Goal: Task Accomplishment & Management: Use online tool/utility

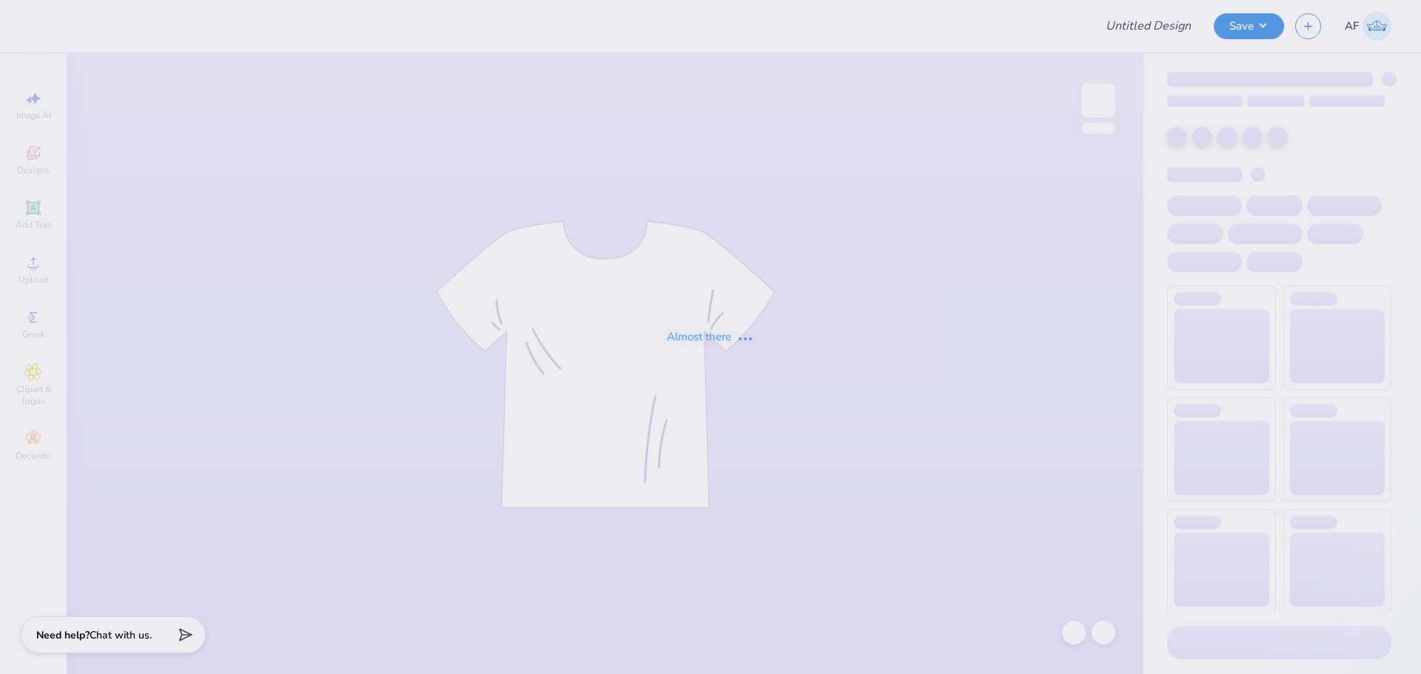
type input "Lambda Chi Football Shirts"
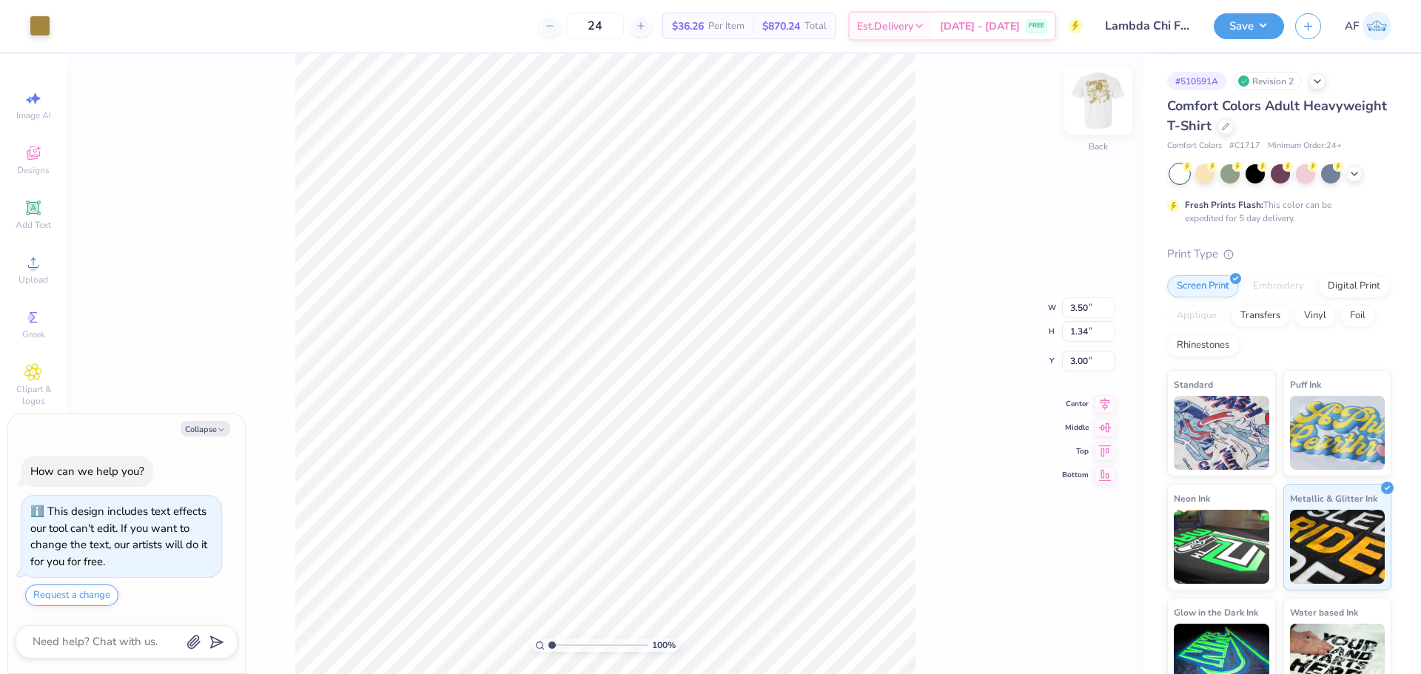
click at [1098, 117] on img at bounding box center [1097, 100] width 59 height 59
click at [235, 442] on body "Art colors 24 $36.26 Per Item $870.24 Total Est. Delivery [DATE] - [DATE] FREE …" at bounding box center [710, 337] width 1421 height 674
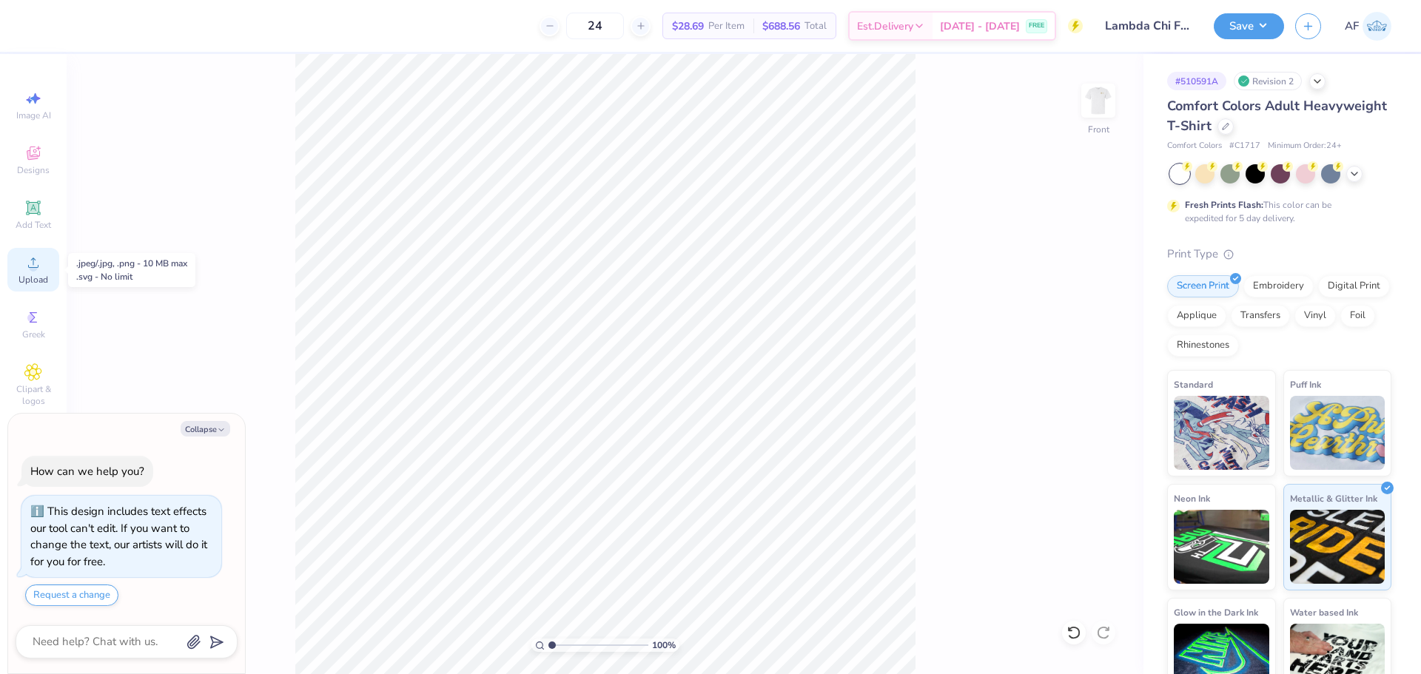
click at [44, 273] on div "Upload" at bounding box center [33, 270] width 52 height 44
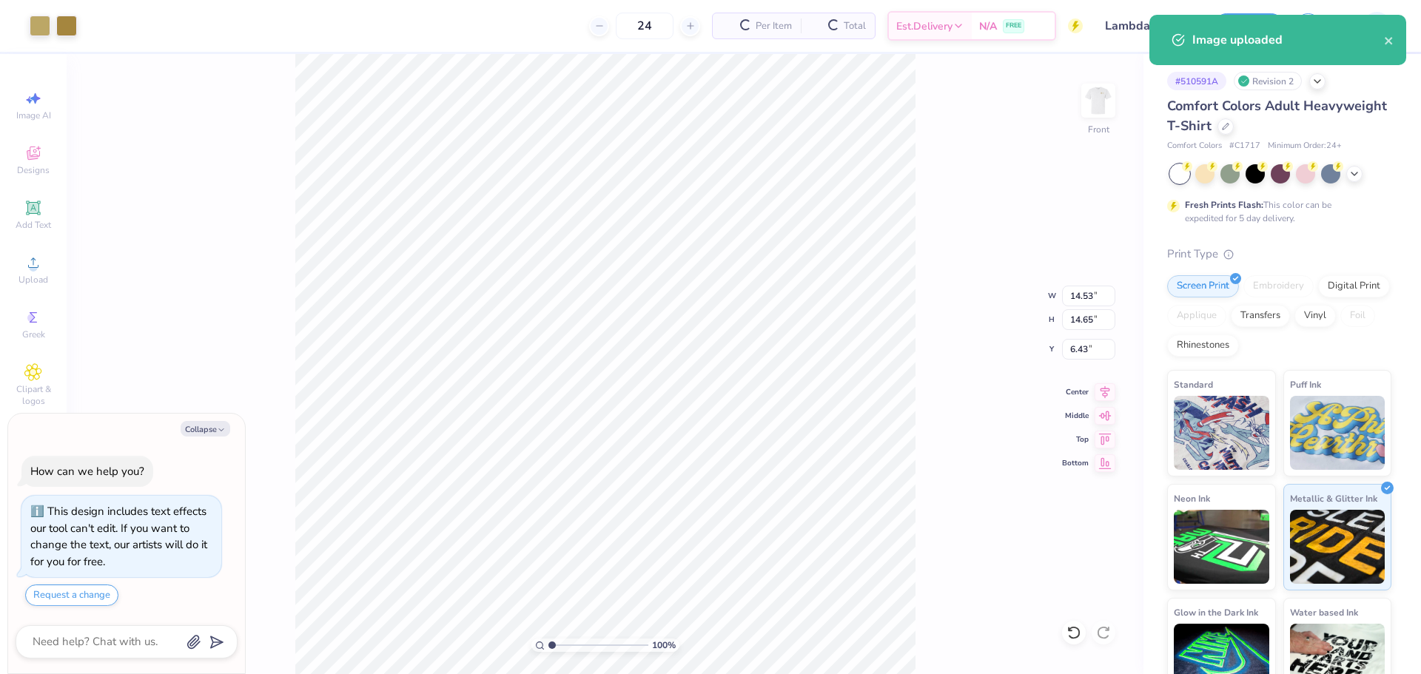
click at [956, 181] on div "100 % Front W 14.53 14.53 " H 14.65 14.65 " Y 6.43 6.43 " Center Middle Top Bot…" at bounding box center [605, 364] width 1077 height 620
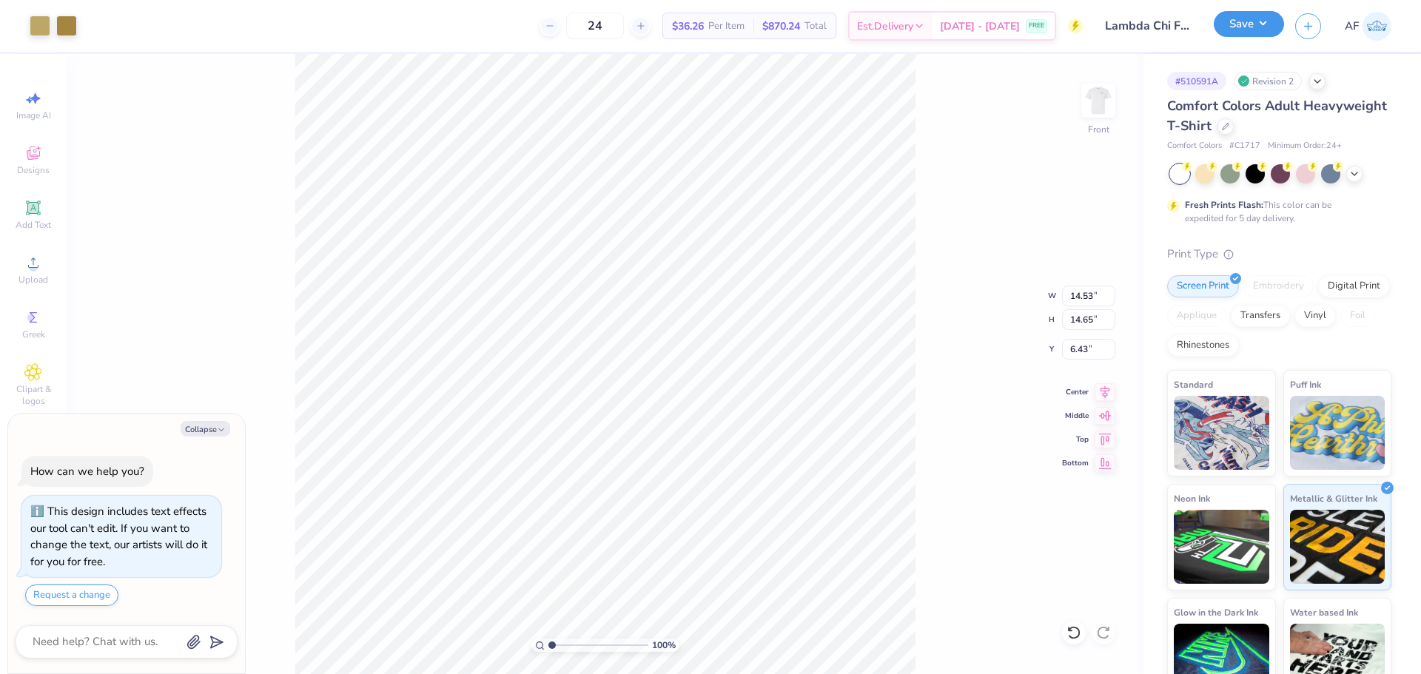
click at [1269, 25] on button "Save" at bounding box center [1248, 24] width 70 height 26
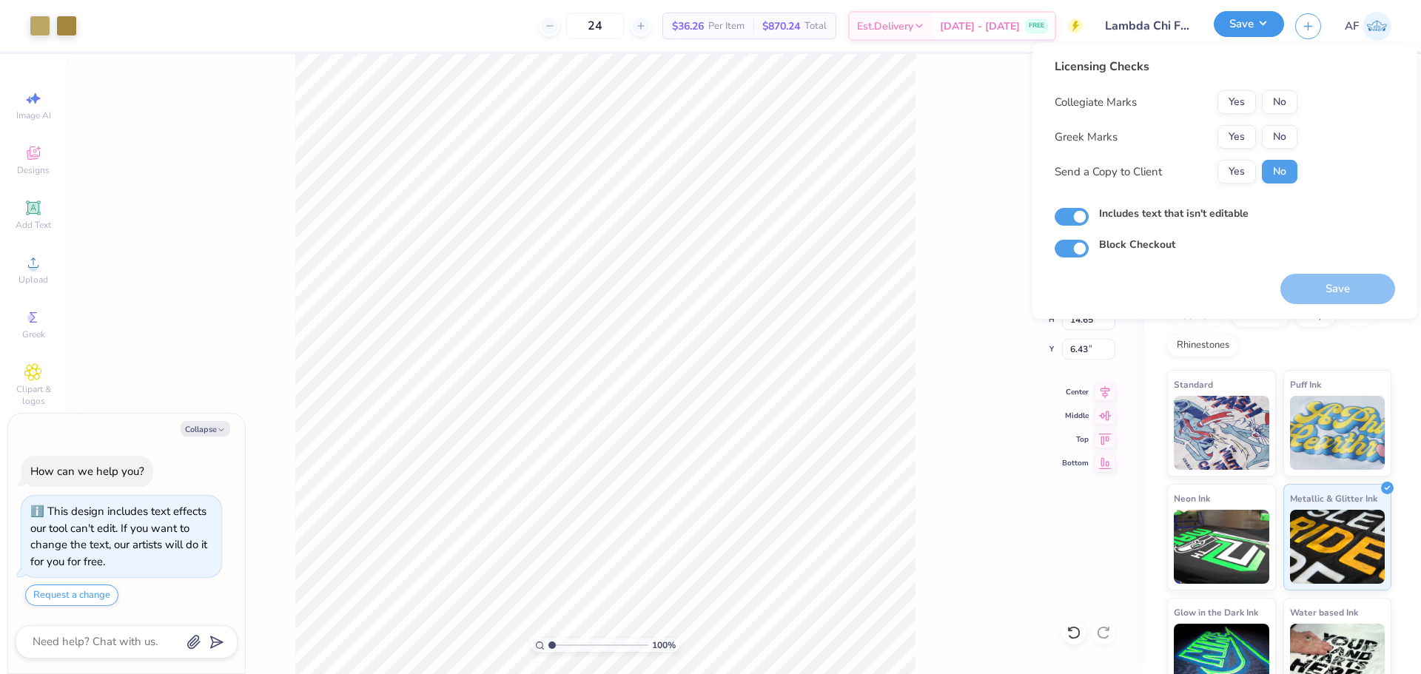
click at [1269, 25] on button "Save" at bounding box center [1248, 24] width 70 height 26
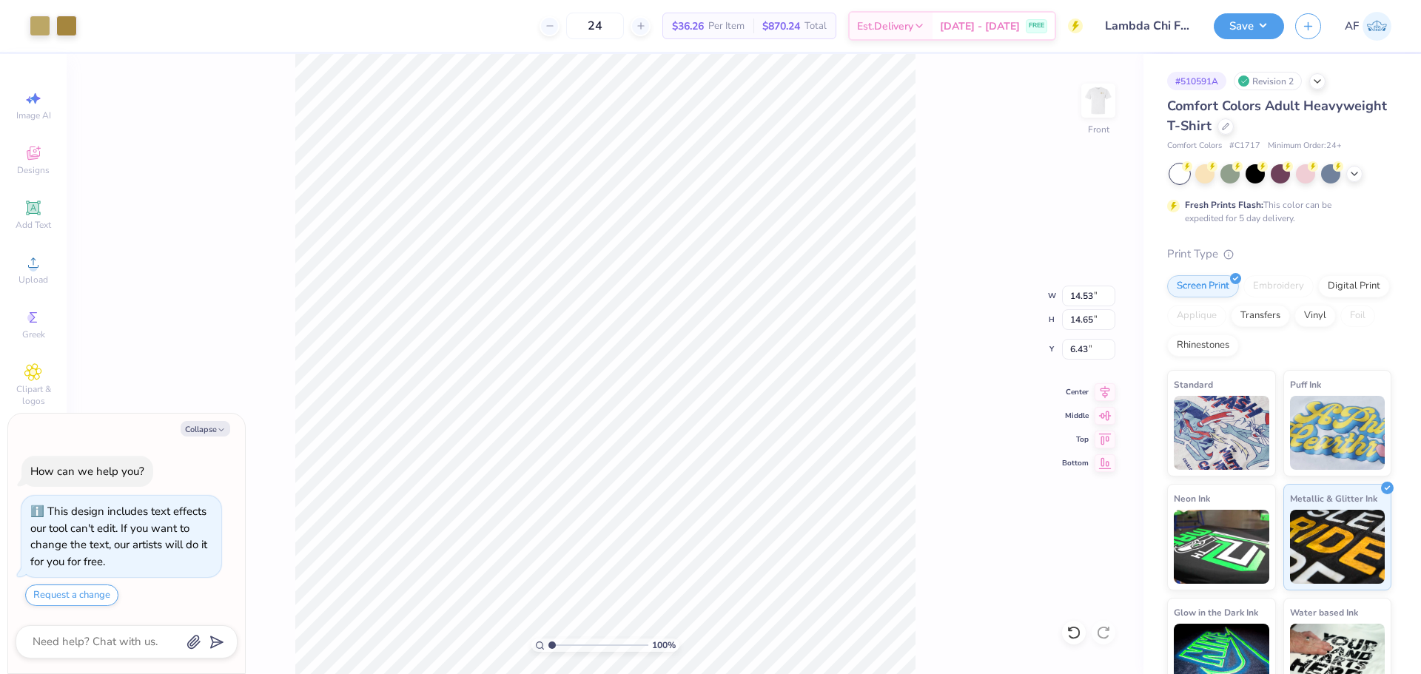
click at [1271, 85] on div "Revision 2" at bounding box center [1267, 81] width 68 height 18
click at [1314, 85] on icon at bounding box center [1317, 80] width 12 height 12
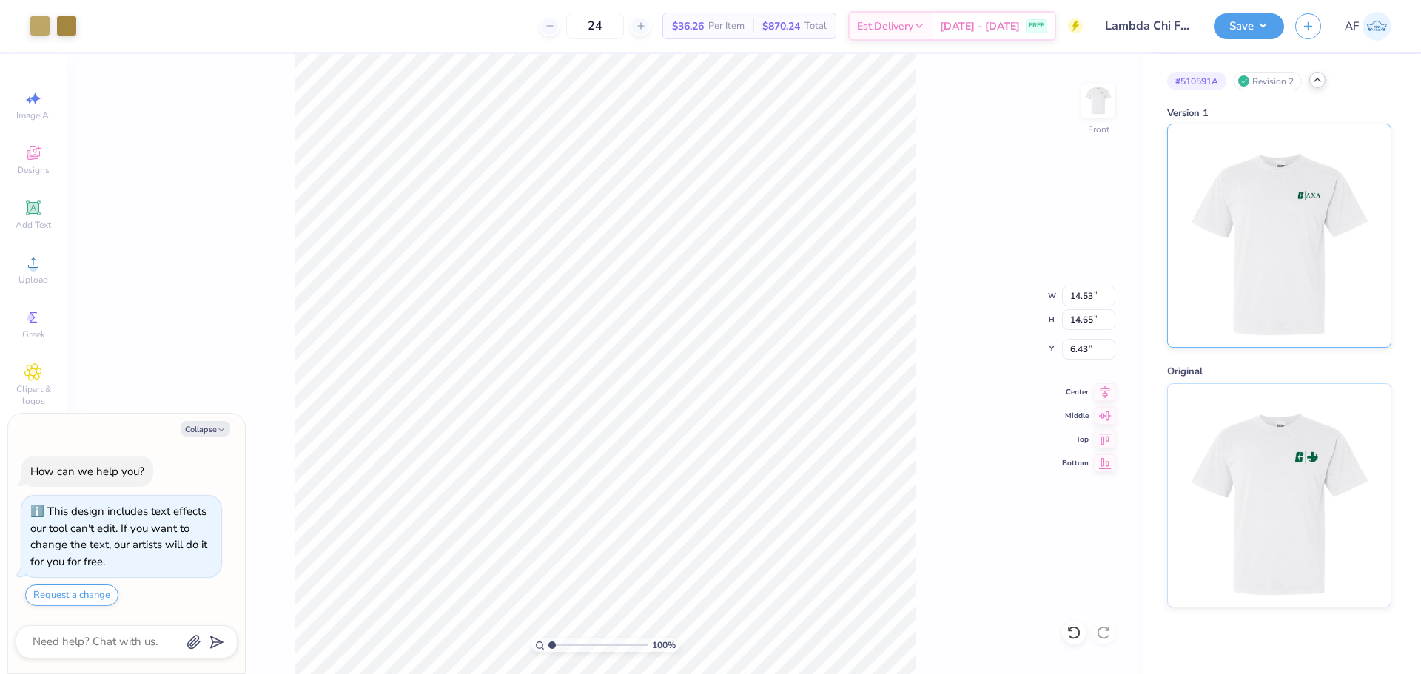
click at [1357, 186] on img at bounding box center [1278, 235] width 183 height 223
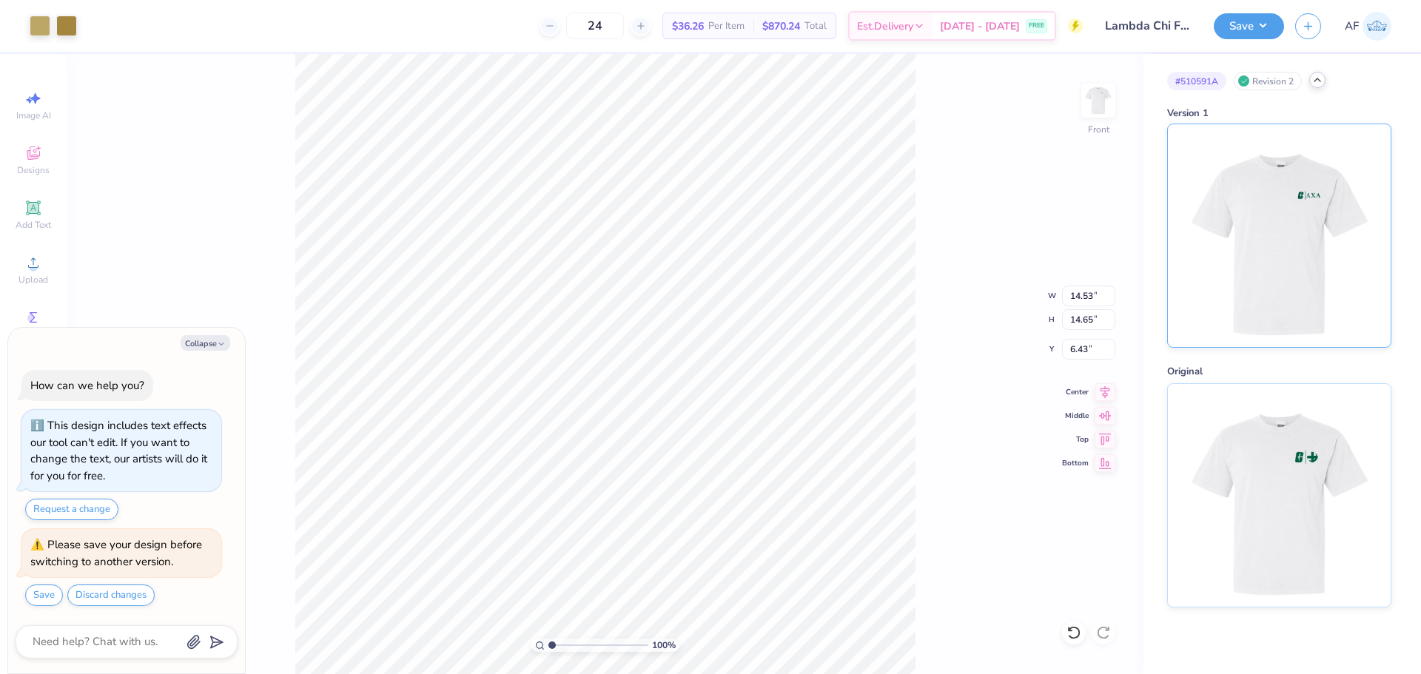
click at [1319, 217] on img at bounding box center [1278, 235] width 183 height 223
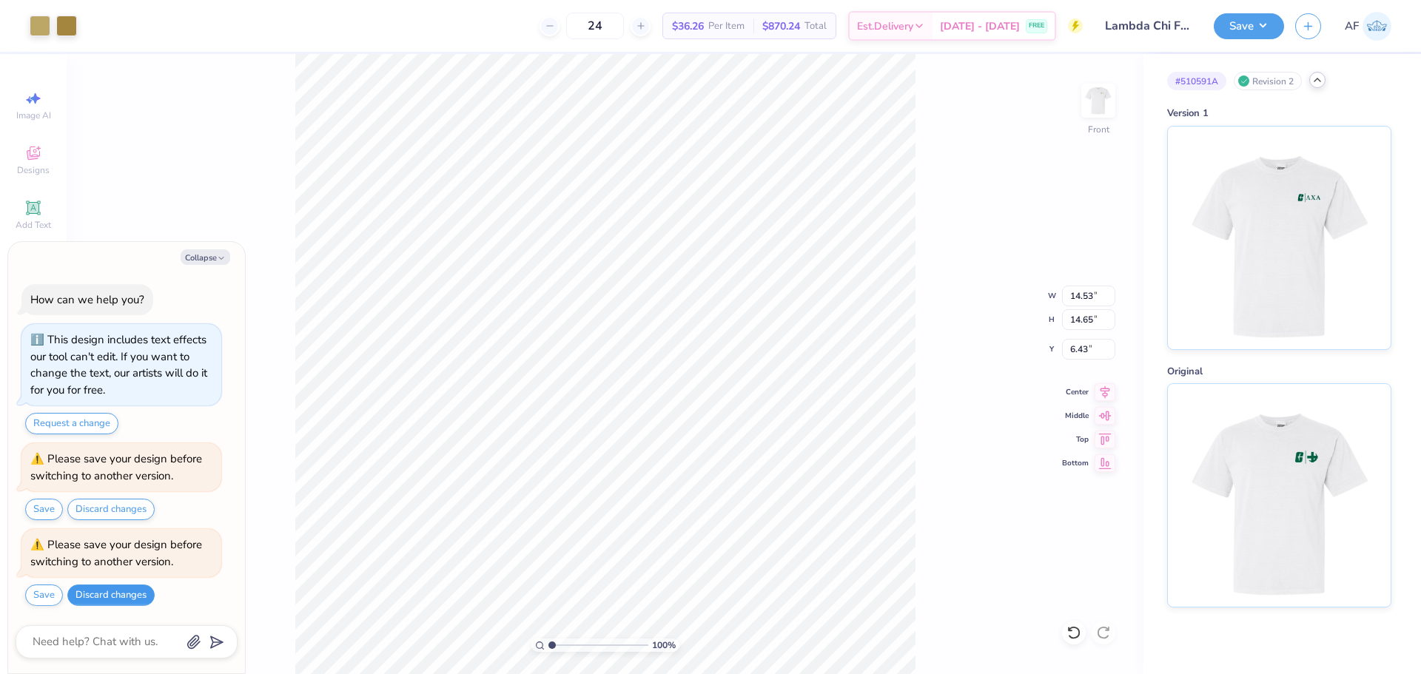
click at [110, 596] on button "Discard changes" at bounding box center [110, 595] width 87 height 21
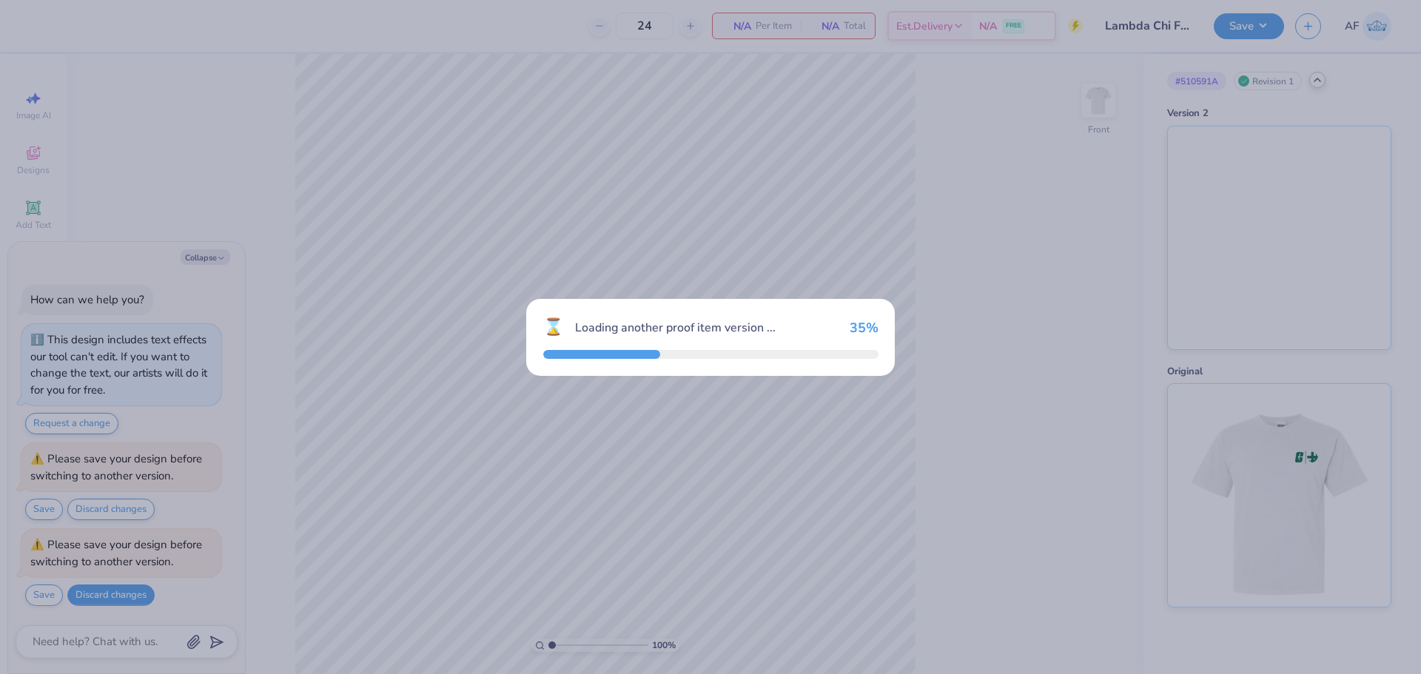
scroll to position [107, 0]
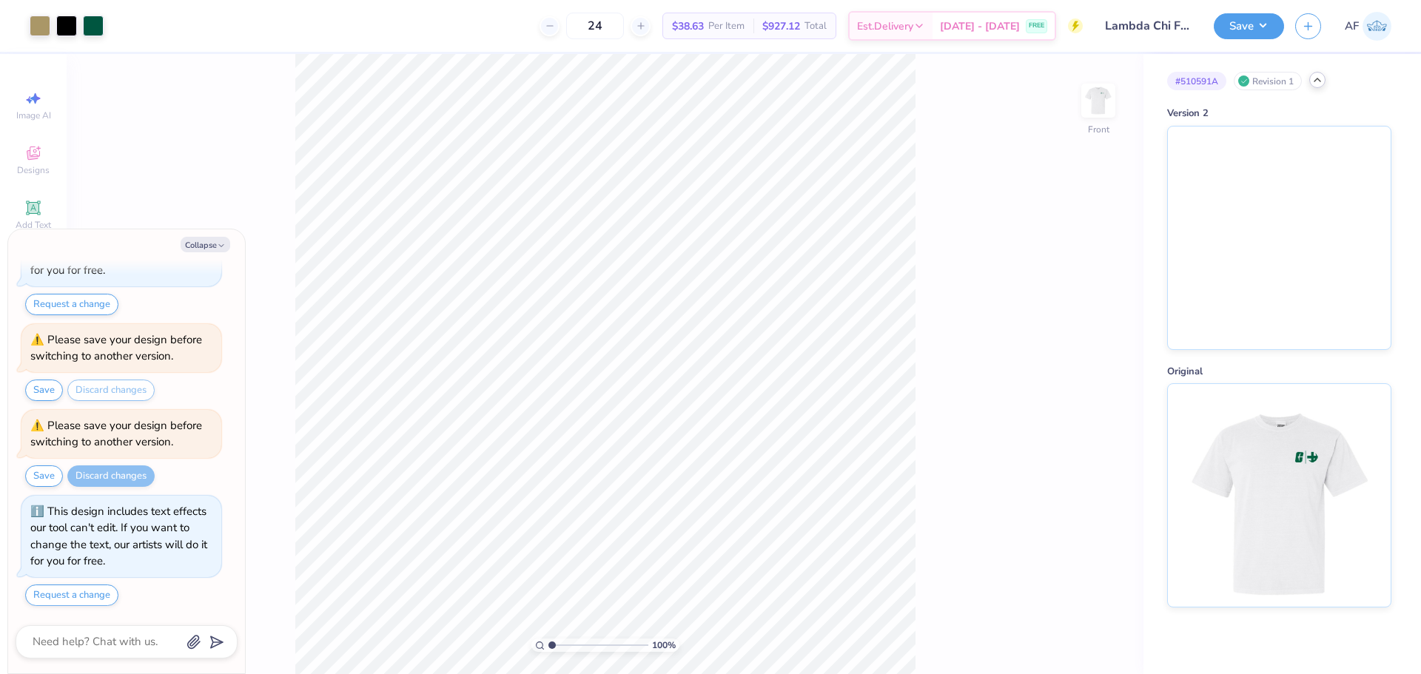
click at [1276, 77] on div "Revision 1" at bounding box center [1267, 81] width 68 height 18
click at [1259, 201] on img at bounding box center [1279, 235] width 223 height 223
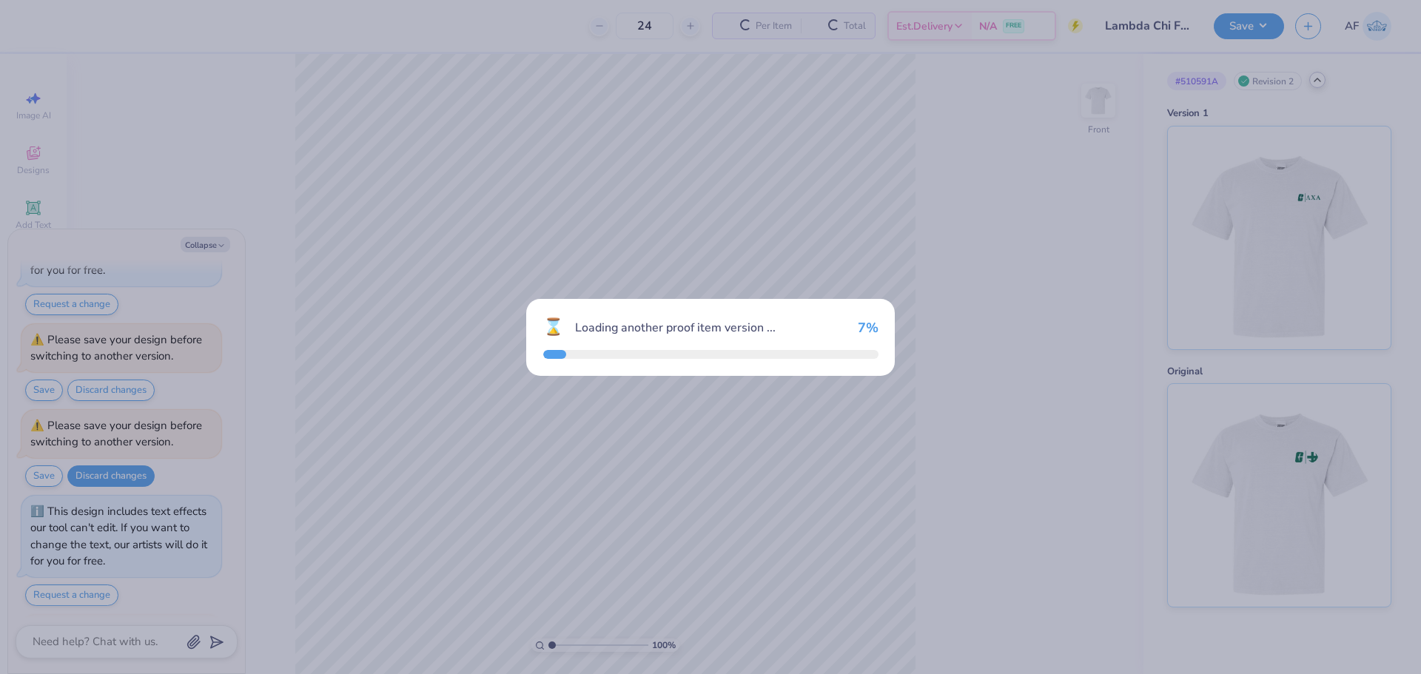
scroll to position [254, 0]
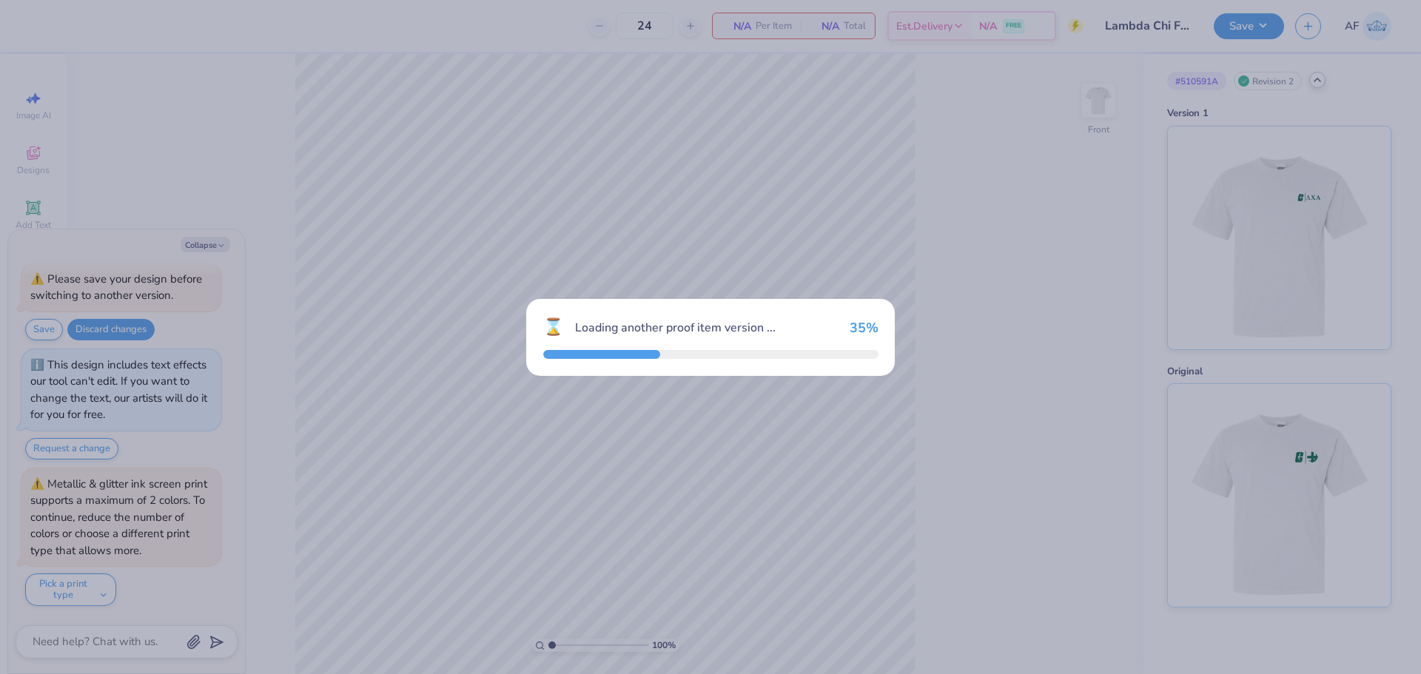
scroll to position [373, 0]
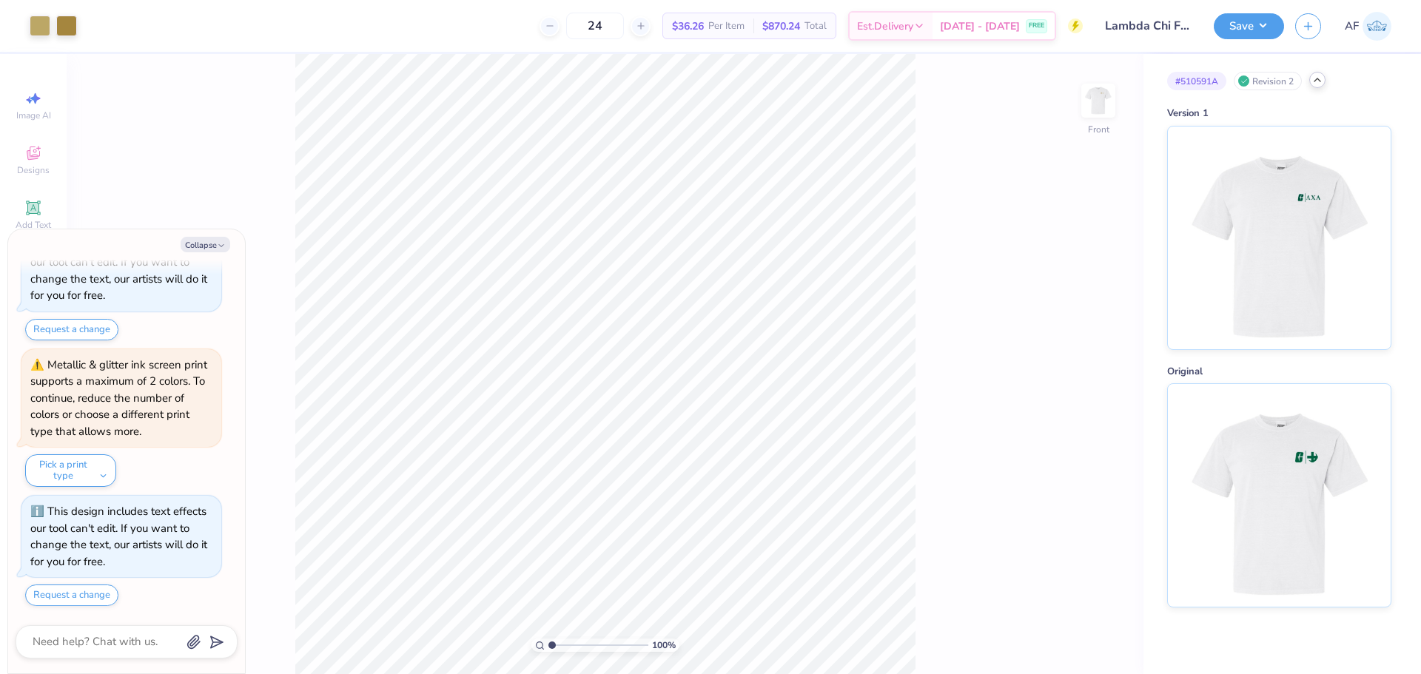
click at [1267, 84] on div "Revision 2" at bounding box center [1267, 81] width 68 height 18
click at [1304, 80] on div "# 510591A Revision 2" at bounding box center [1279, 81] width 224 height 18
click at [1330, 316] on img at bounding box center [1278, 235] width 183 height 223
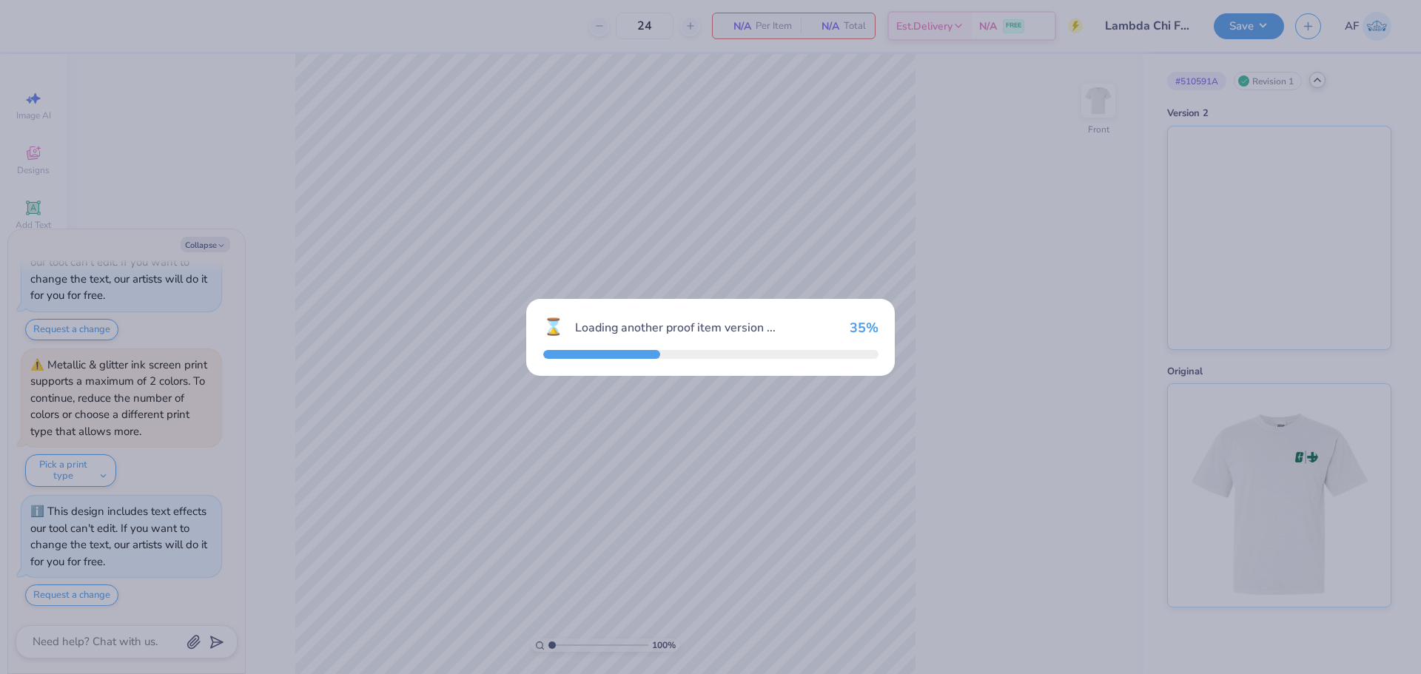
scroll to position [492, 0]
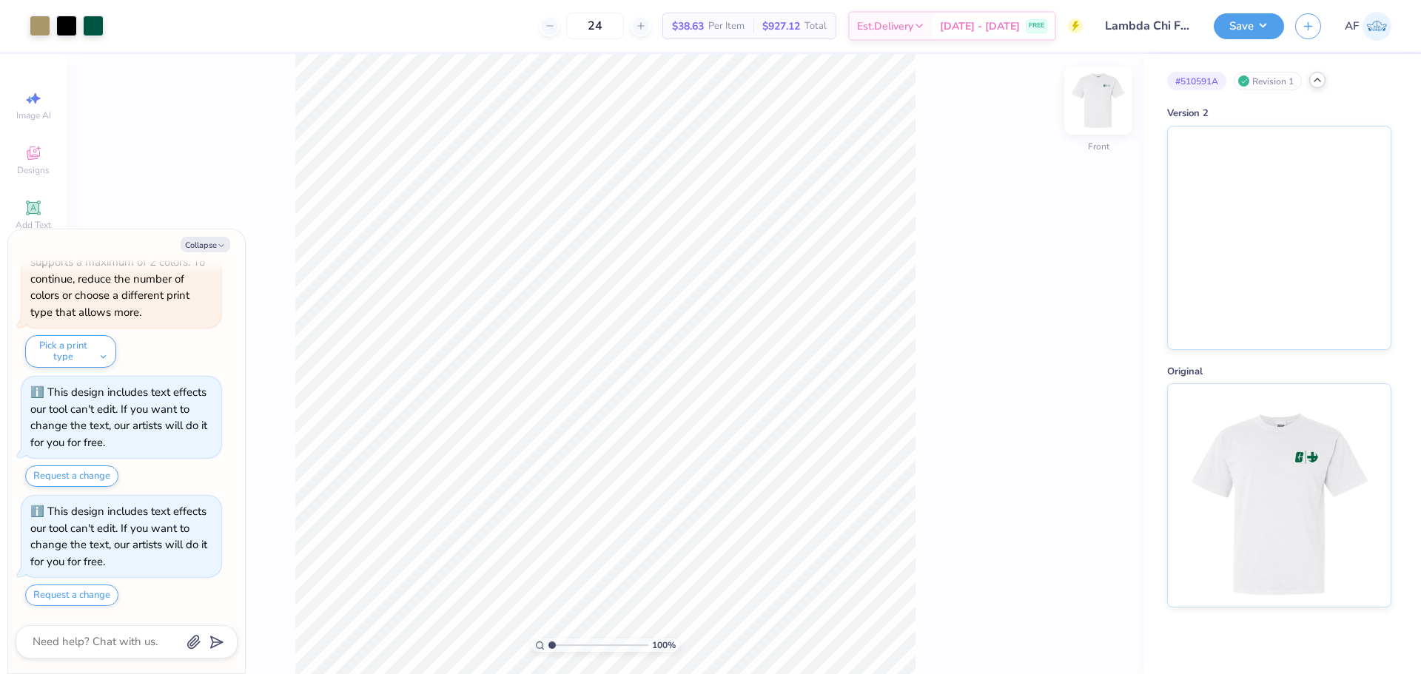
click at [1105, 112] on img at bounding box center [1097, 100] width 59 height 59
drag, startPoint x: 1081, startPoint y: 112, endPoint x: 1074, endPoint y: 4, distance: 109.0
click at [1083, 113] on img at bounding box center [1098, 101] width 30 height 30
type textarea "x"
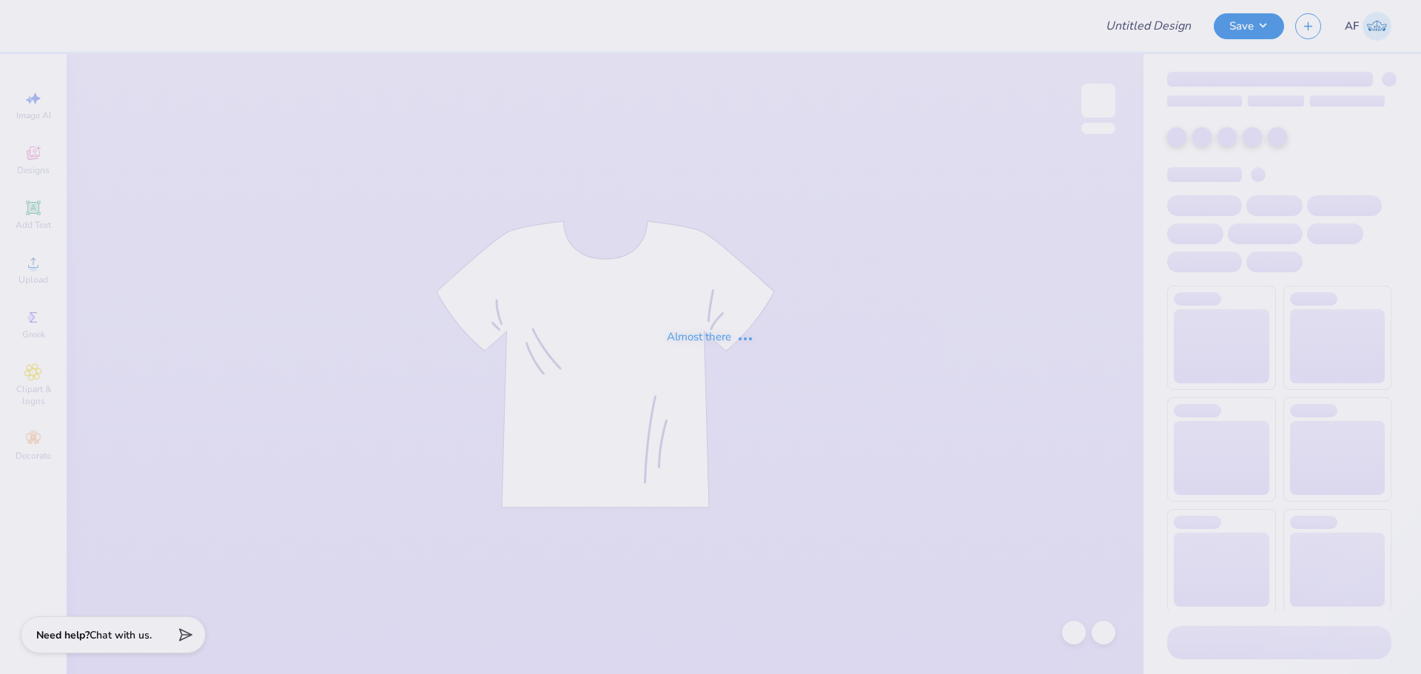
type input "Lambda Chi Football Shirts"
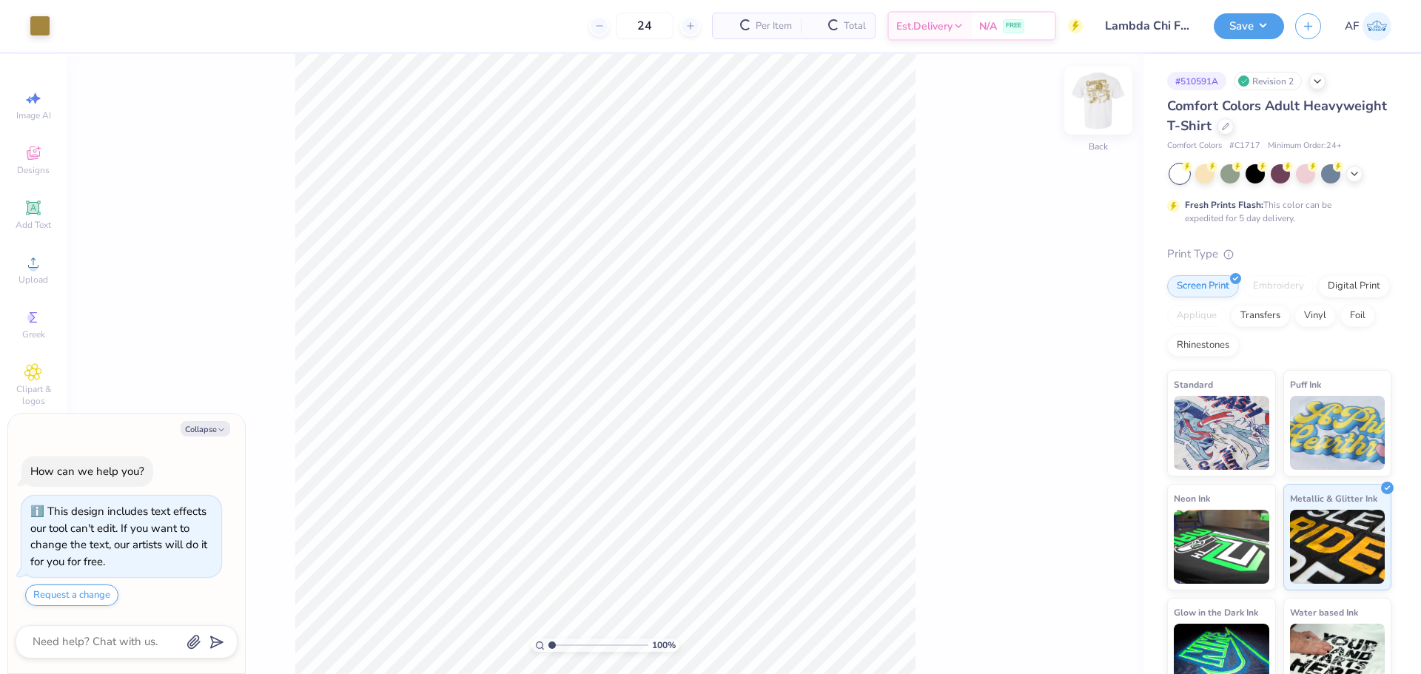
click at [1110, 107] on img at bounding box center [1097, 100] width 59 height 59
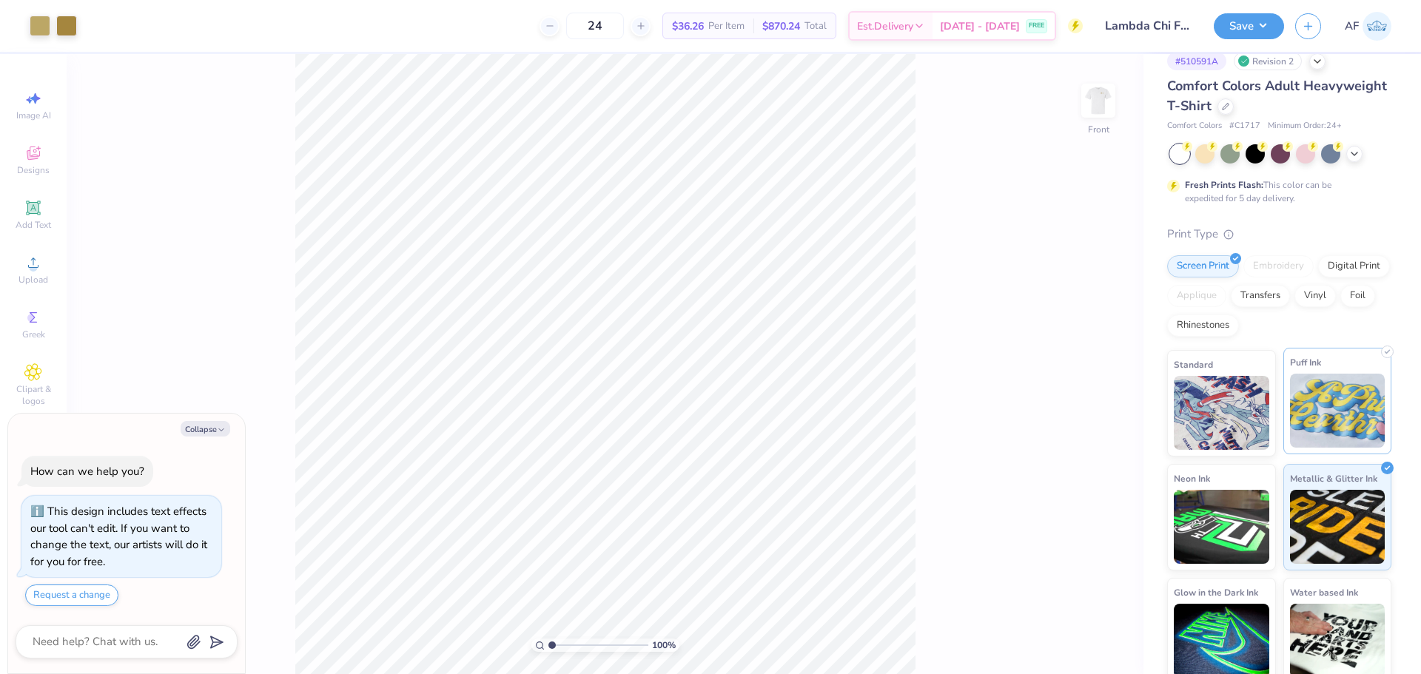
scroll to position [30, 0]
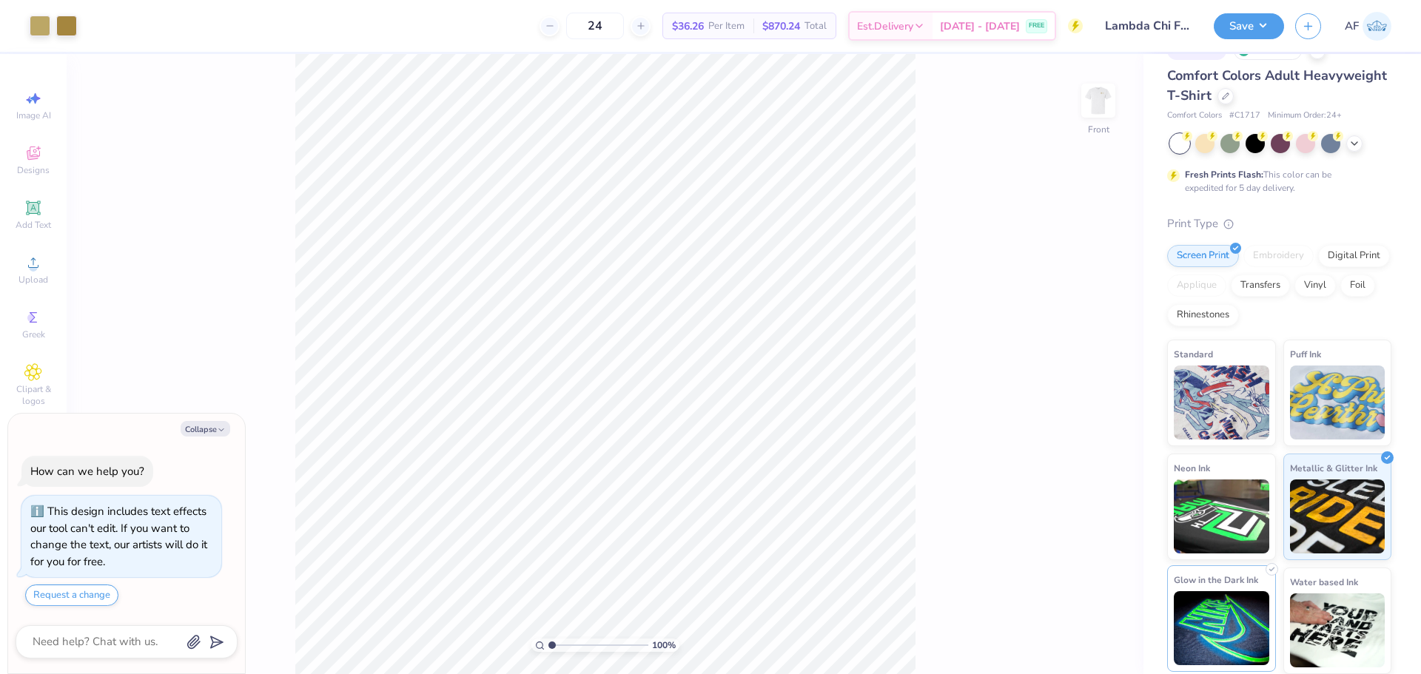
click at [1246, 613] on img at bounding box center [1220, 628] width 95 height 74
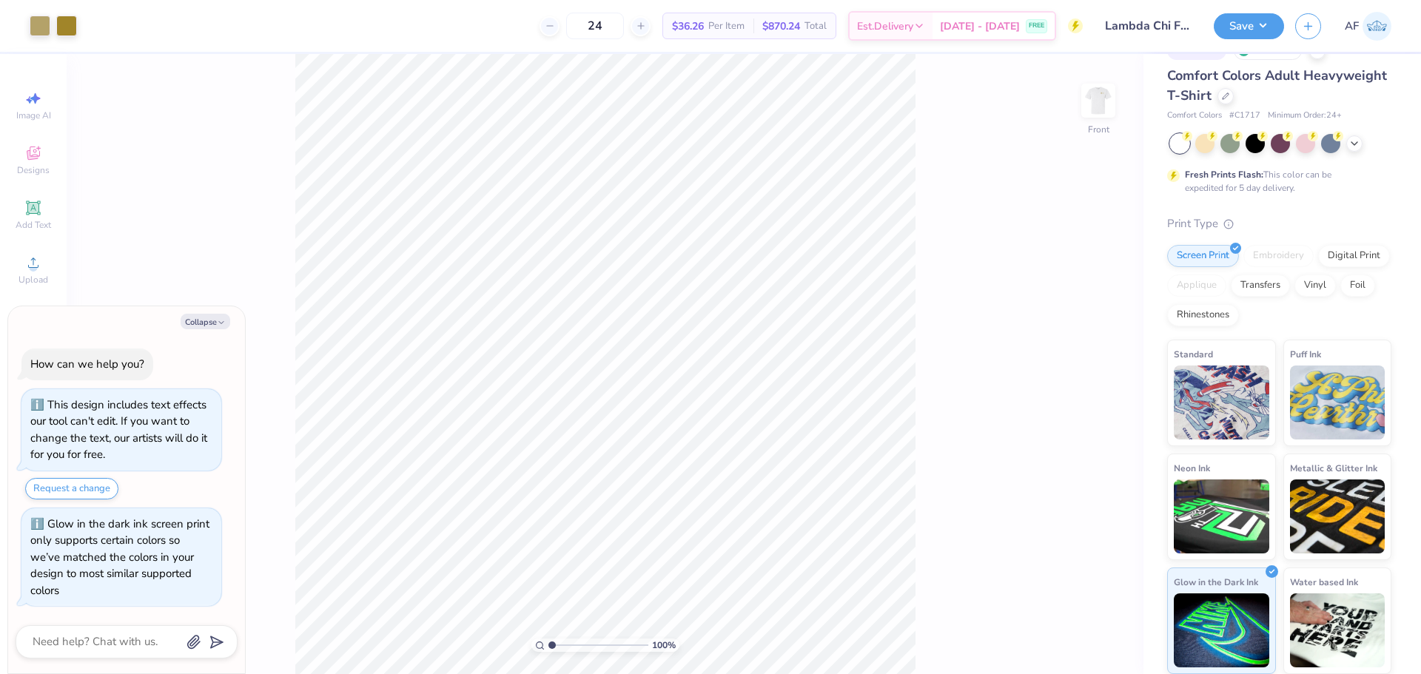
click at [231, 507] on body "Art colors 24 $36.26 Per Item $870.24 Total Est. Delivery [DATE] - [DATE] FREE …" at bounding box center [710, 337] width 1421 height 674
click at [38, 269] on icon at bounding box center [33, 263] width 18 height 18
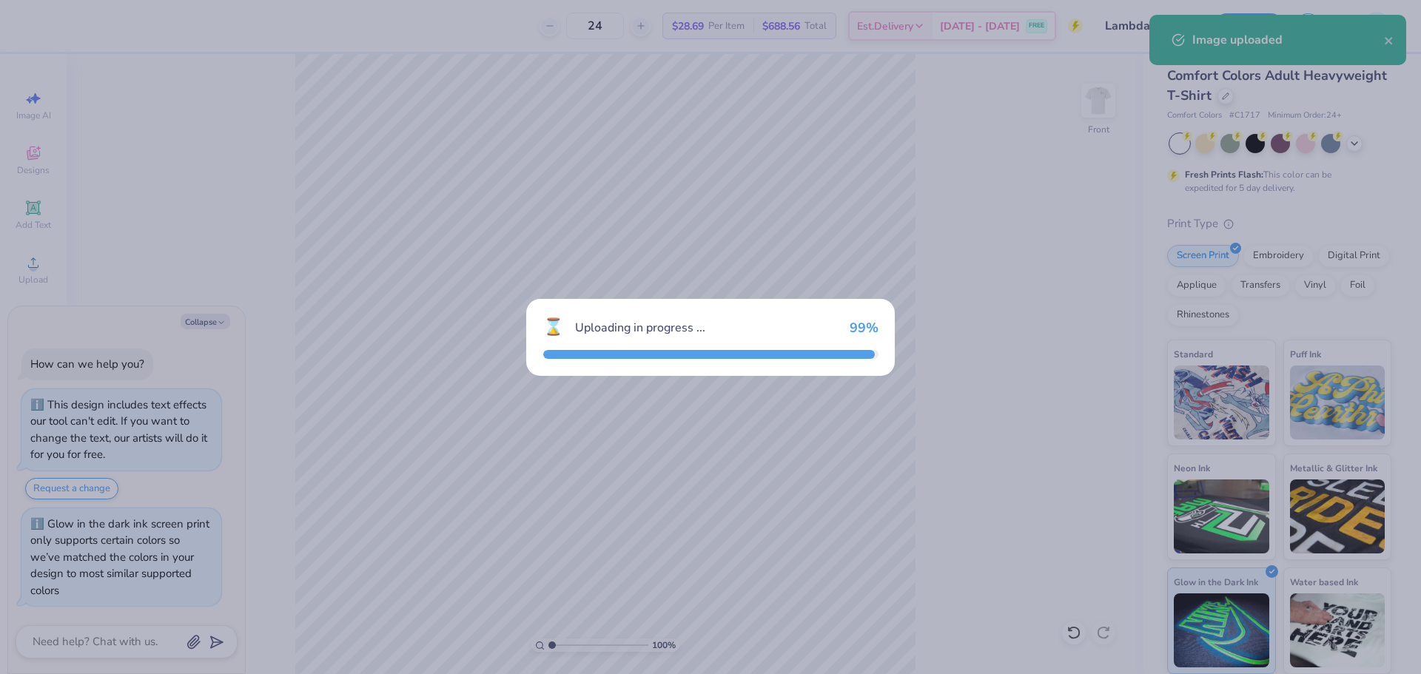
type textarea "x"
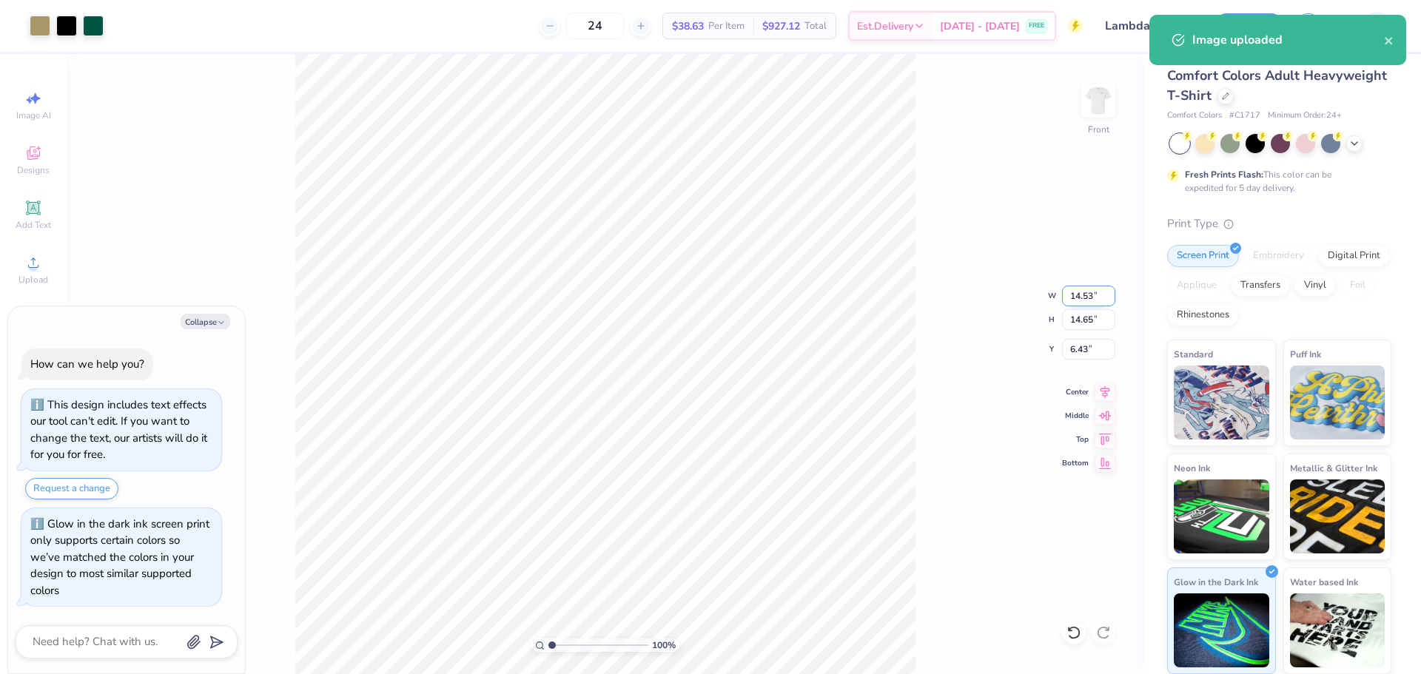
click at [1076, 302] on input "14.53" at bounding box center [1088, 296] width 53 height 21
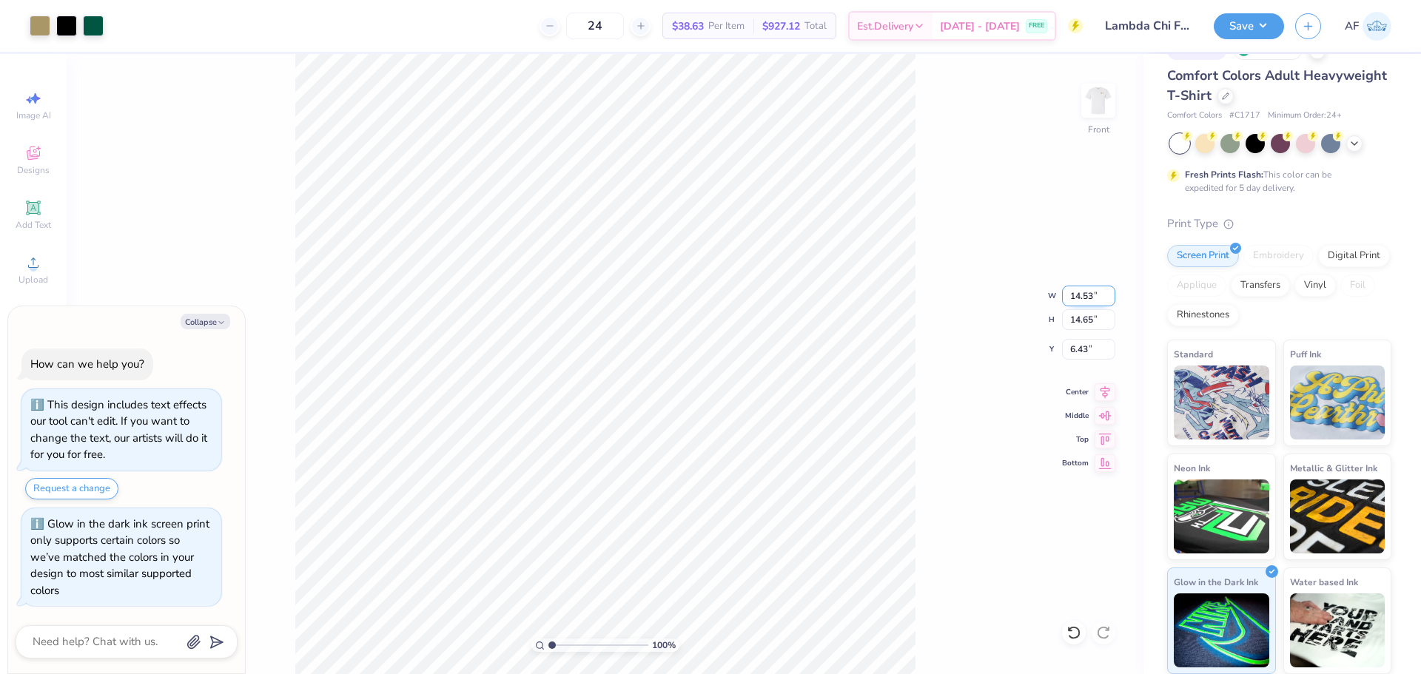
click at [1076, 302] on input "14.53" at bounding box center [1088, 296] width 53 height 21
type input "12.5"
type textarea "x"
type input "12.50"
type input "12.60"
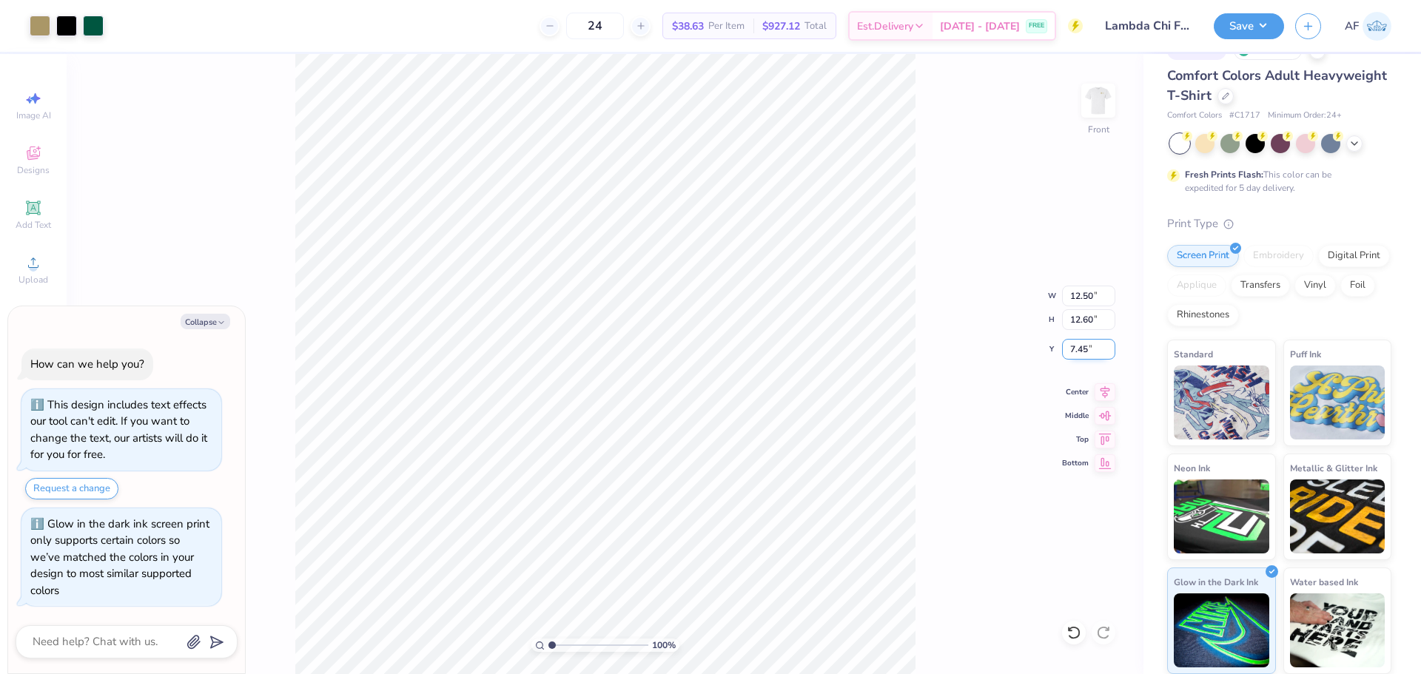
click at [1077, 351] on input "7.45" at bounding box center [1088, 349] width 53 height 21
type input "3"
type textarea "x"
type input "3.00"
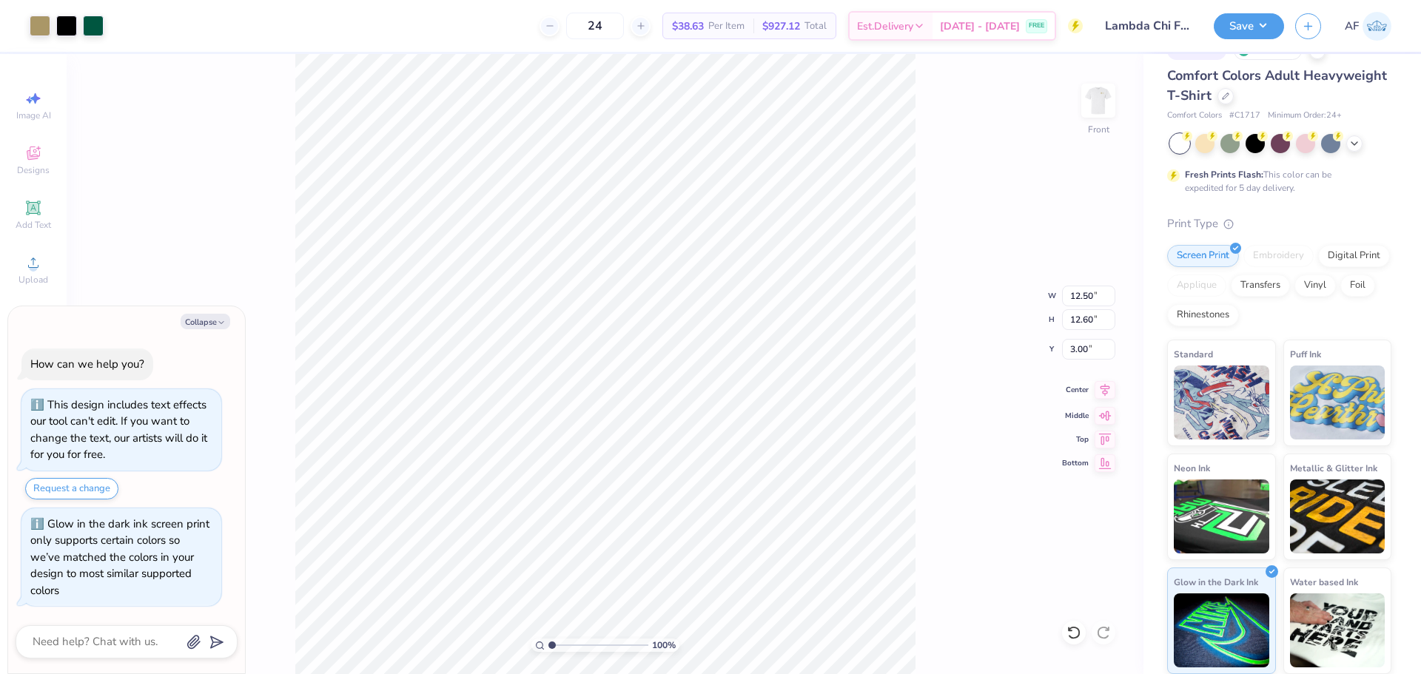
click at [1107, 397] on icon at bounding box center [1104, 390] width 21 height 18
click at [915, 349] on div "100 % Front W 12.50 12.50 " H 12.60 12.60 " Y 3.00 3.00 " Center Middle Top Bot…" at bounding box center [605, 364] width 1077 height 620
click at [1081, 119] on img at bounding box center [1097, 100] width 59 height 59
click at [1094, 101] on img at bounding box center [1098, 101] width 30 height 30
click at [1091, 112] on img at bounding box center [1097, 100] width 59 height 59
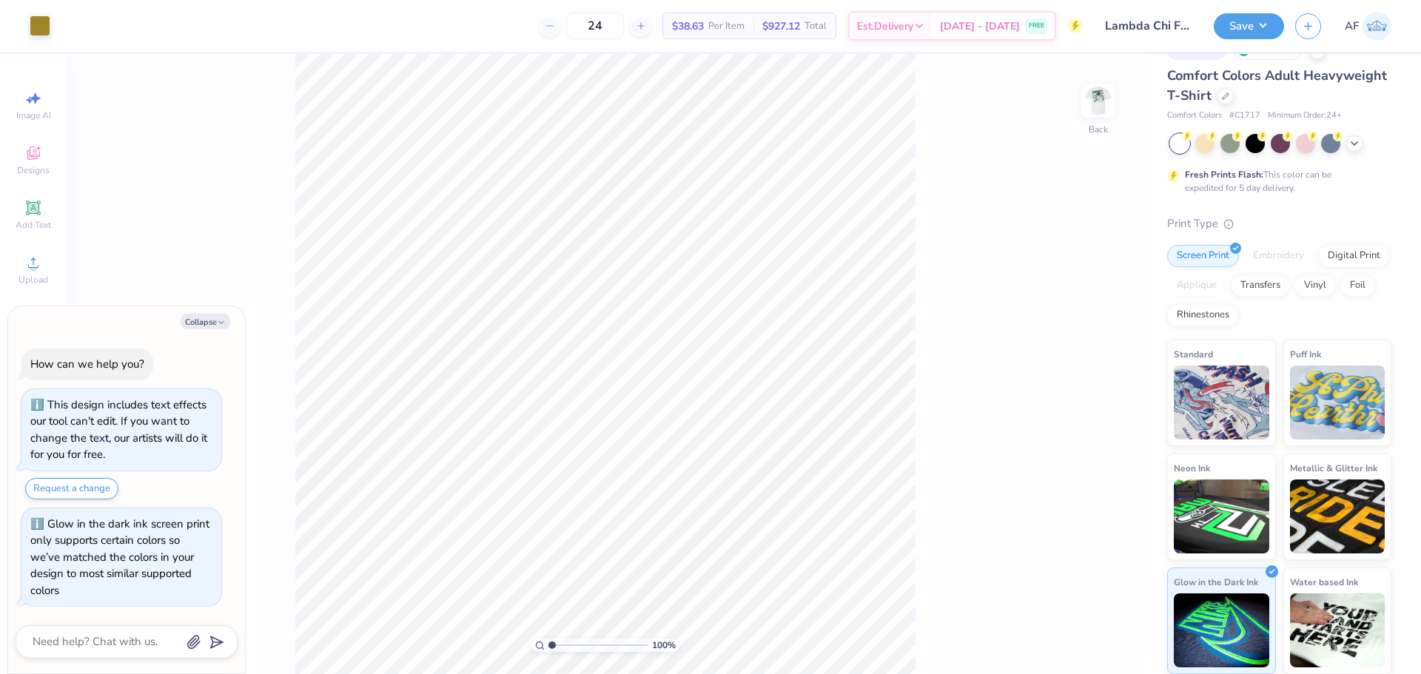
click at [925, 276] on div "100 % Back" at bounding box center [605, 364] width 1077 height 620
click at [45, 28] on div at bounding box center [40, 24] width 21 height 21
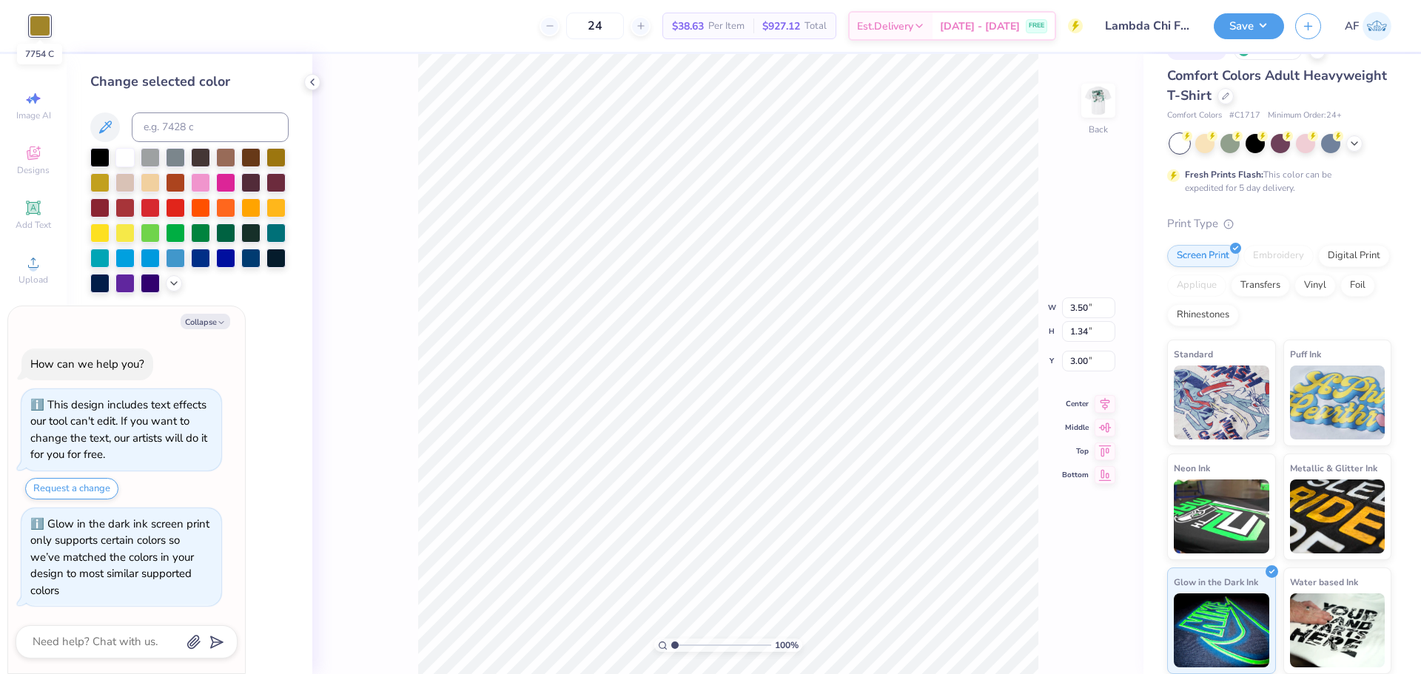
click at [45, 28] on div at bounding box center [40, 26] width 21 height 21
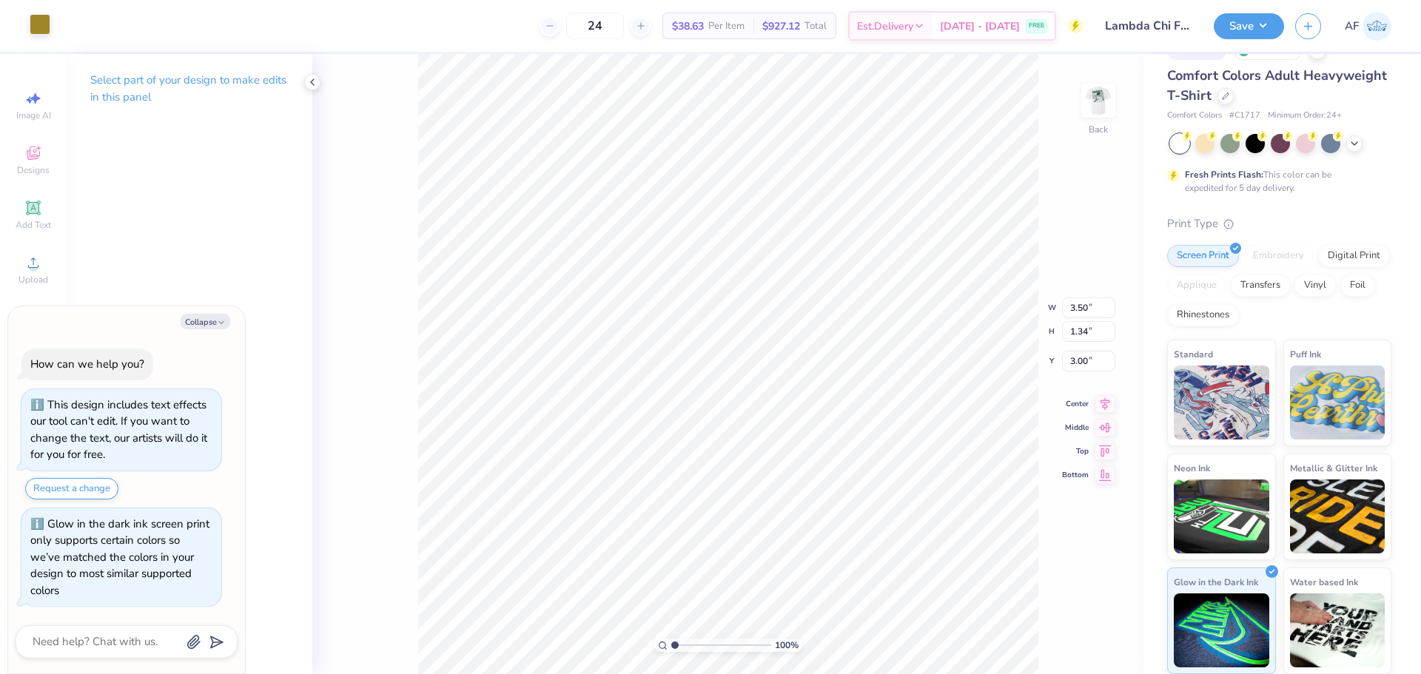
click at [44, 30] on div at bounding box center [40, 24] width 21 height 21
type textarea "x"
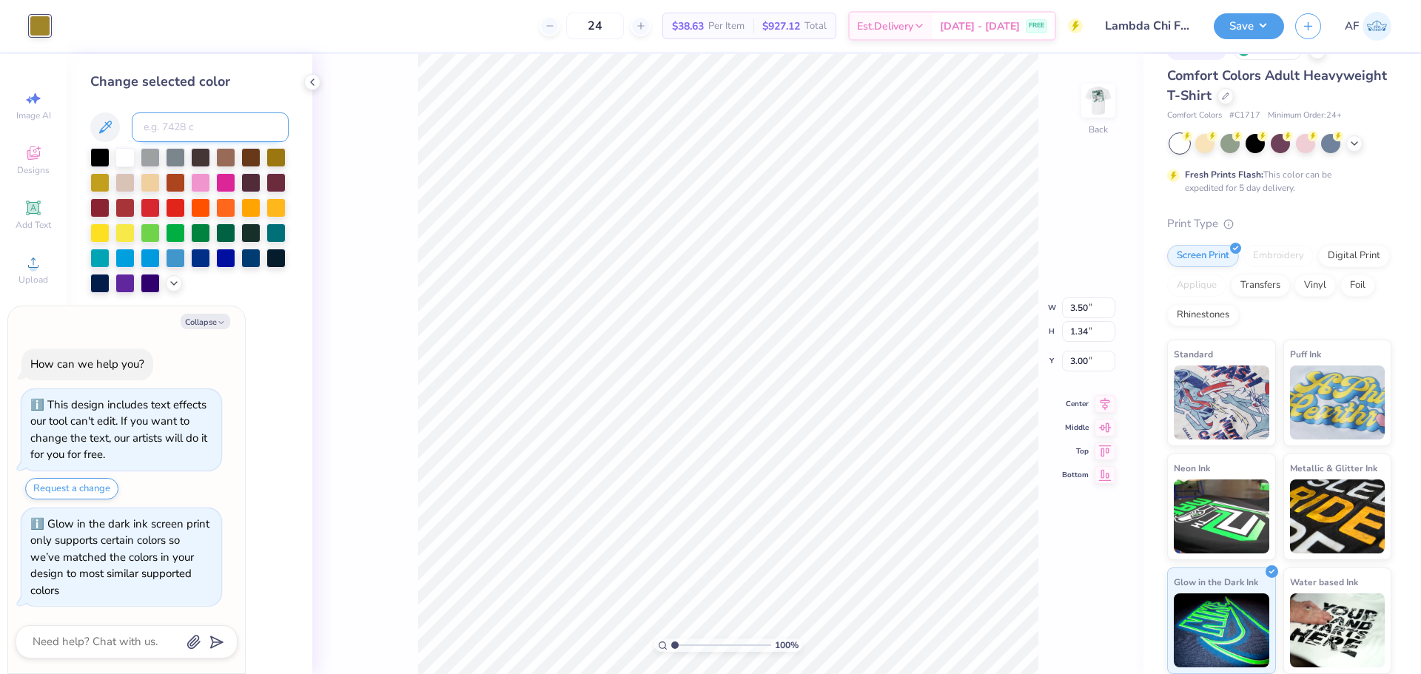
click at [227, 129] on input at bounding box center [210, 127] width 157 height 30
type input "7484"
type textarea "x"
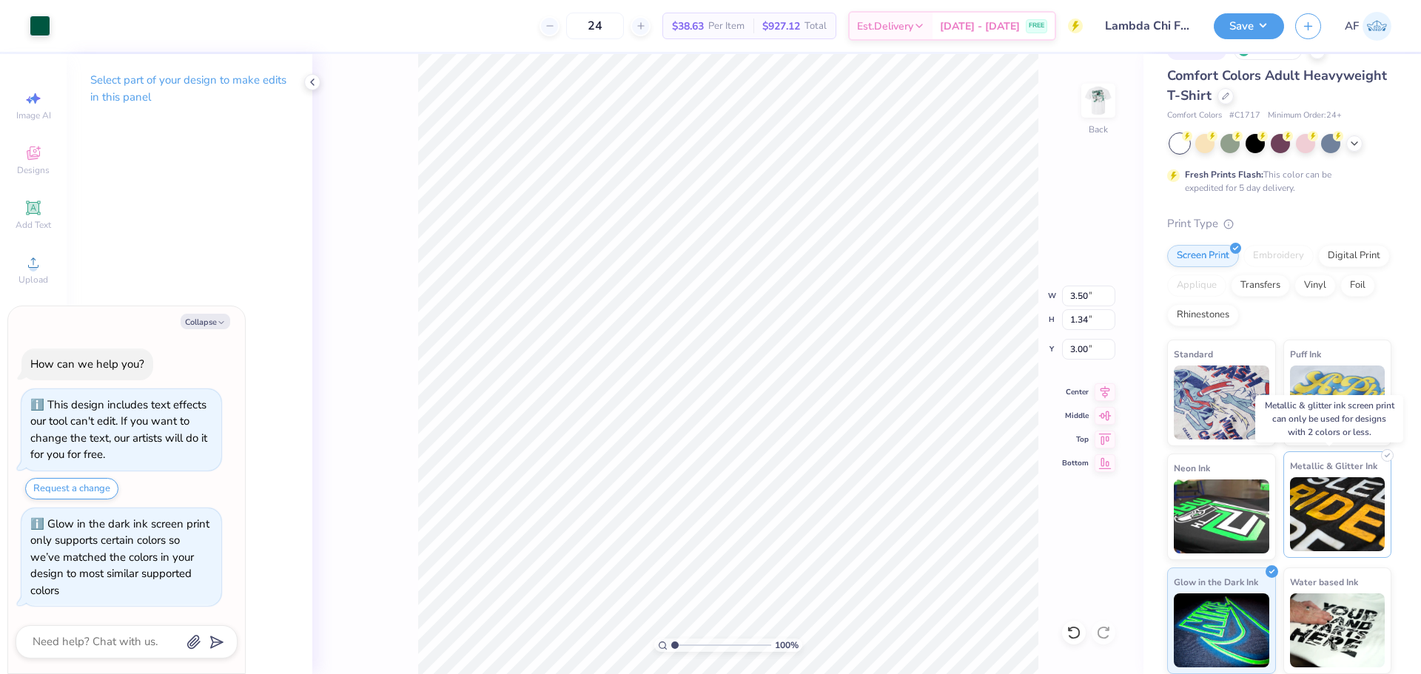
click at [1361, 519] on img at bounding box center [1337, 514] width 95 height 74
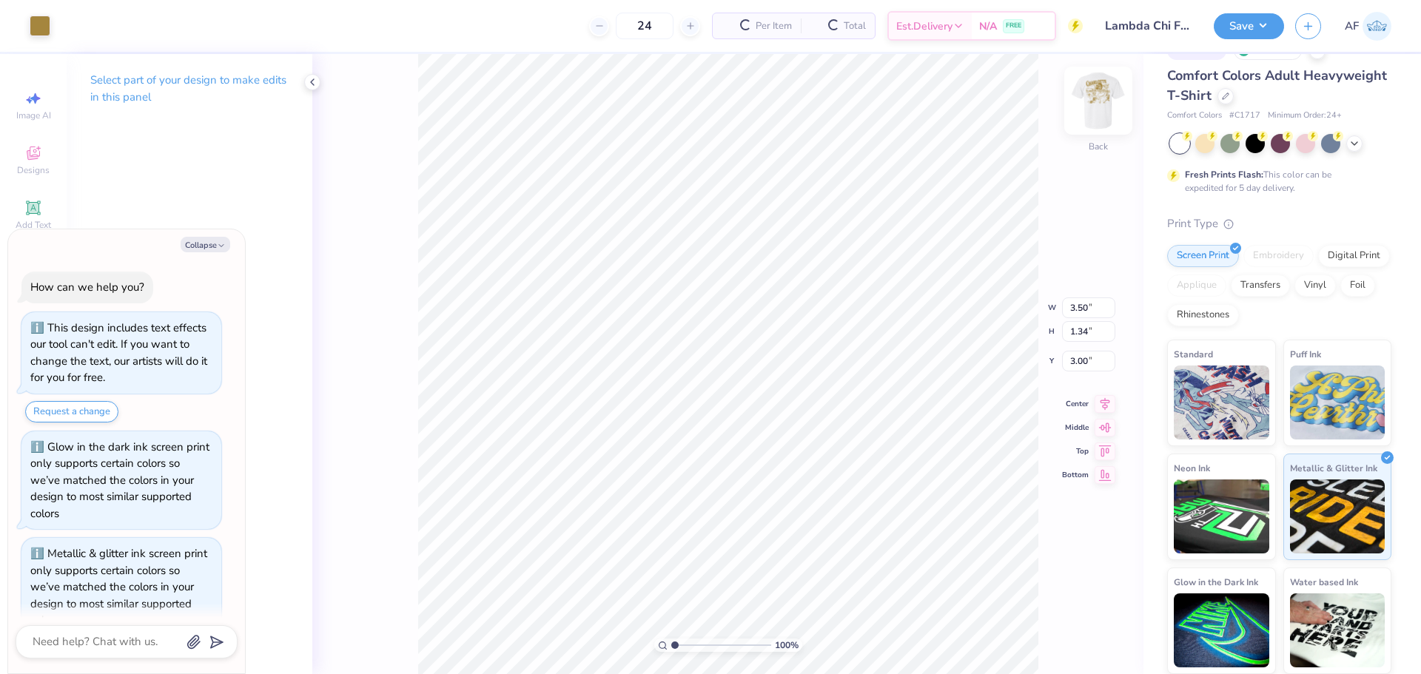
scroll to position [177, 0]
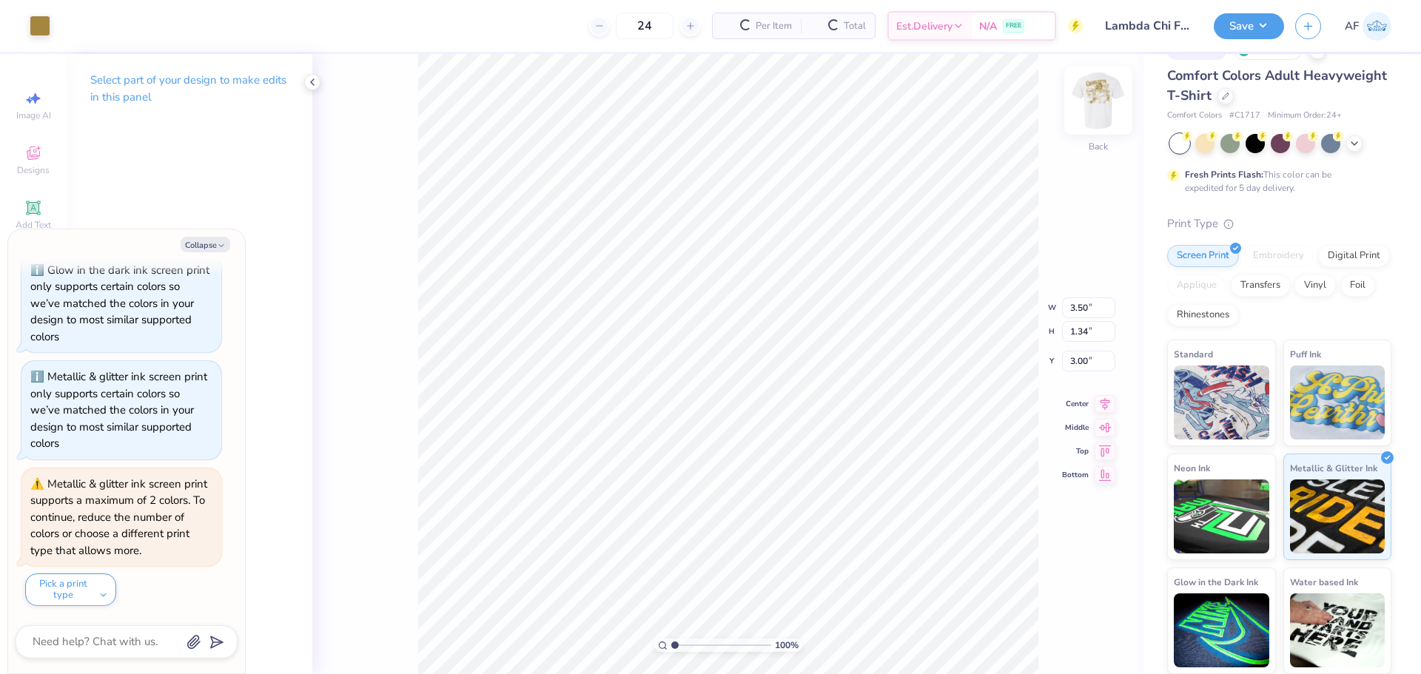
click at [1105, 105] on img at bounding box center [1097, 100] width 59 height 59
click at [1105, 105] on img at bounding box center [1098, 101] width 30 height 30
click at [1106, 103] on img at bounding box center [1097, 100] width 59 height 59
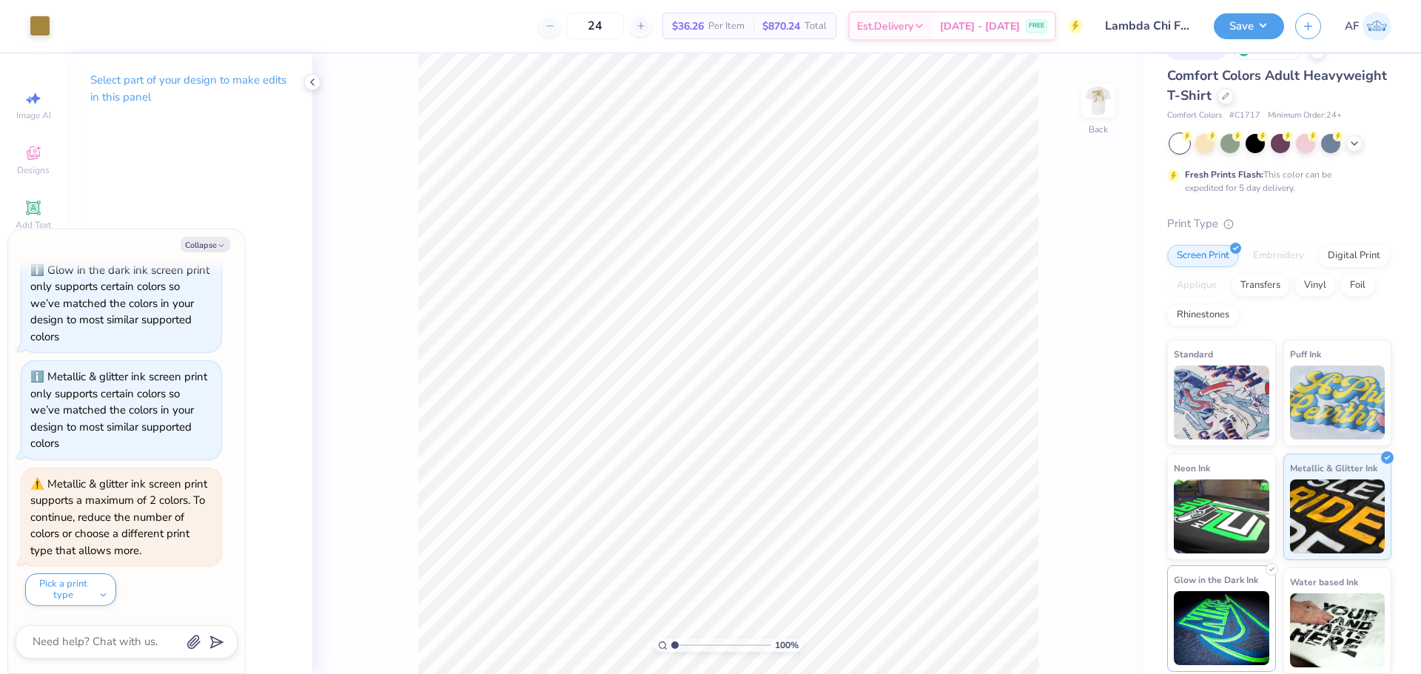
click at [1221, 616] on img at bounding box center [1220, 628] width 95 height 74
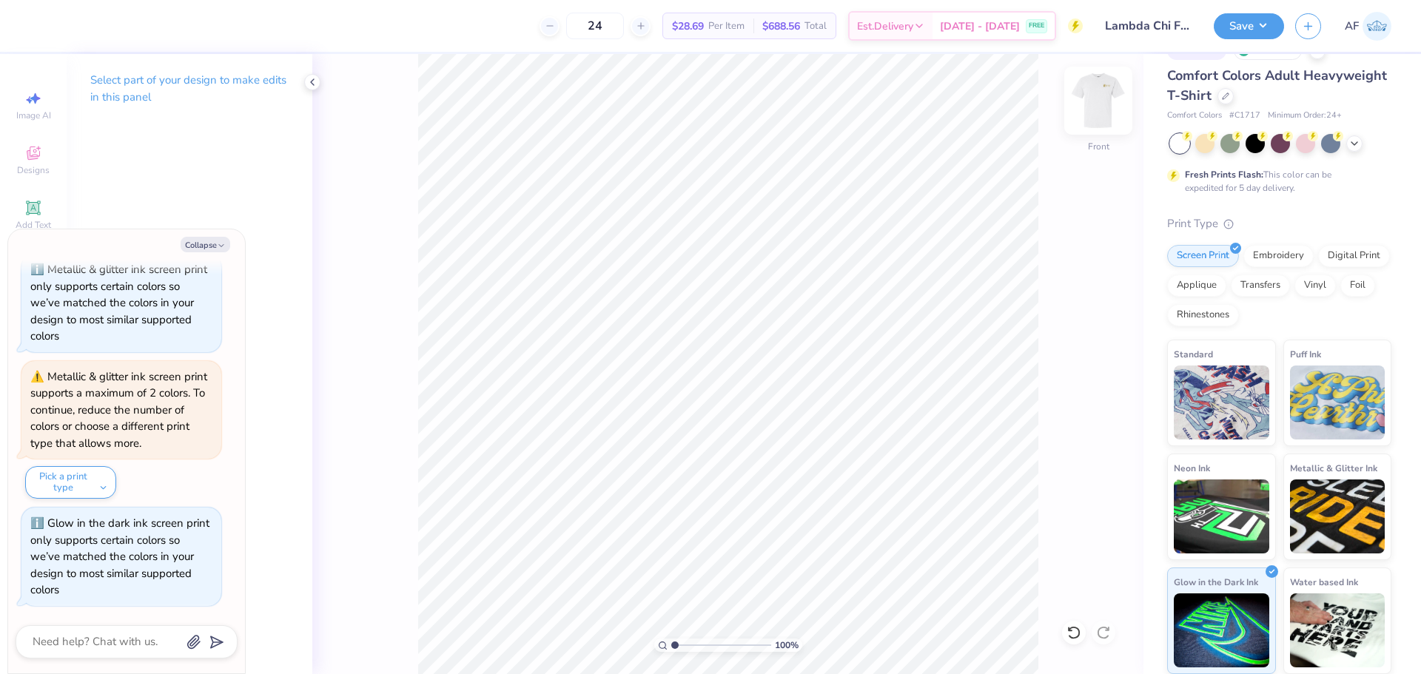
click at [1090, 98] on img at bounding box center [1097, 100] width 59 height 59
click at [201, 246] on button "Collapse" at bounding box center [206, 245] width 50 height 16
type textarea "x"
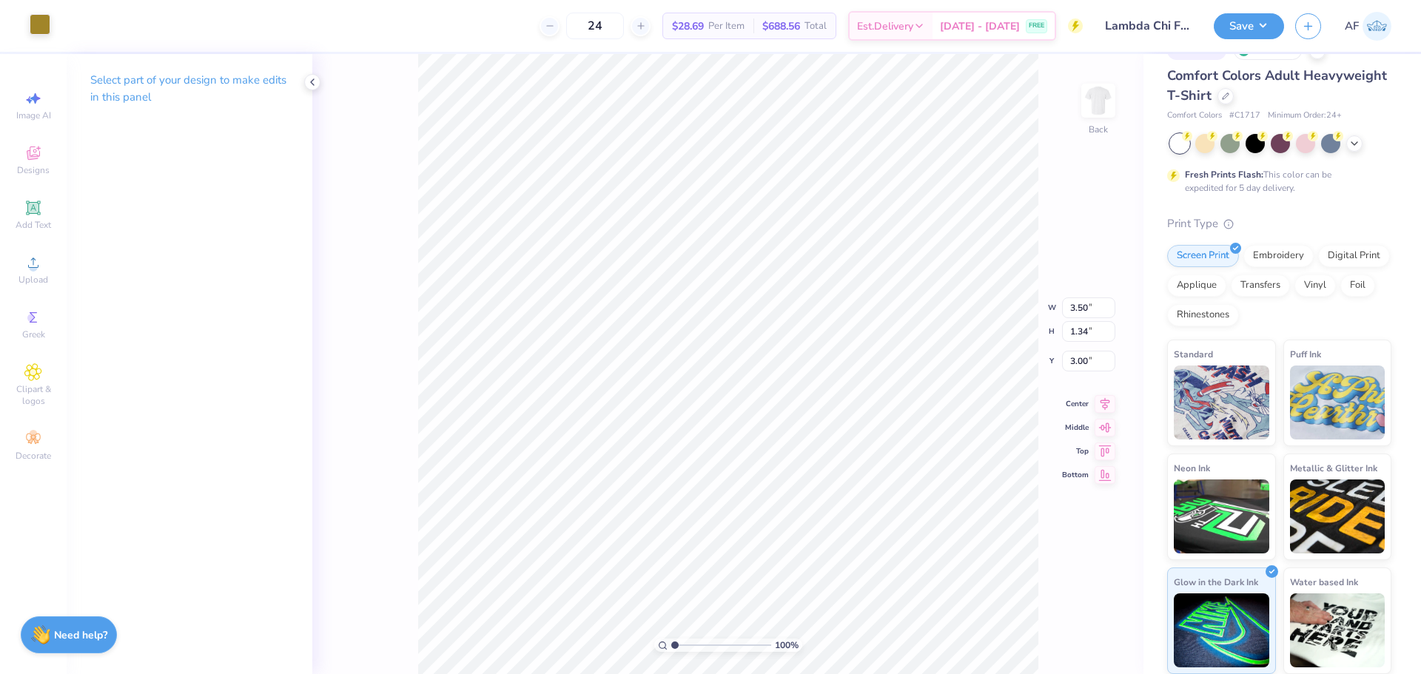
click at [44, 24] on div at bounding box center [40, 24] width 21 height 21
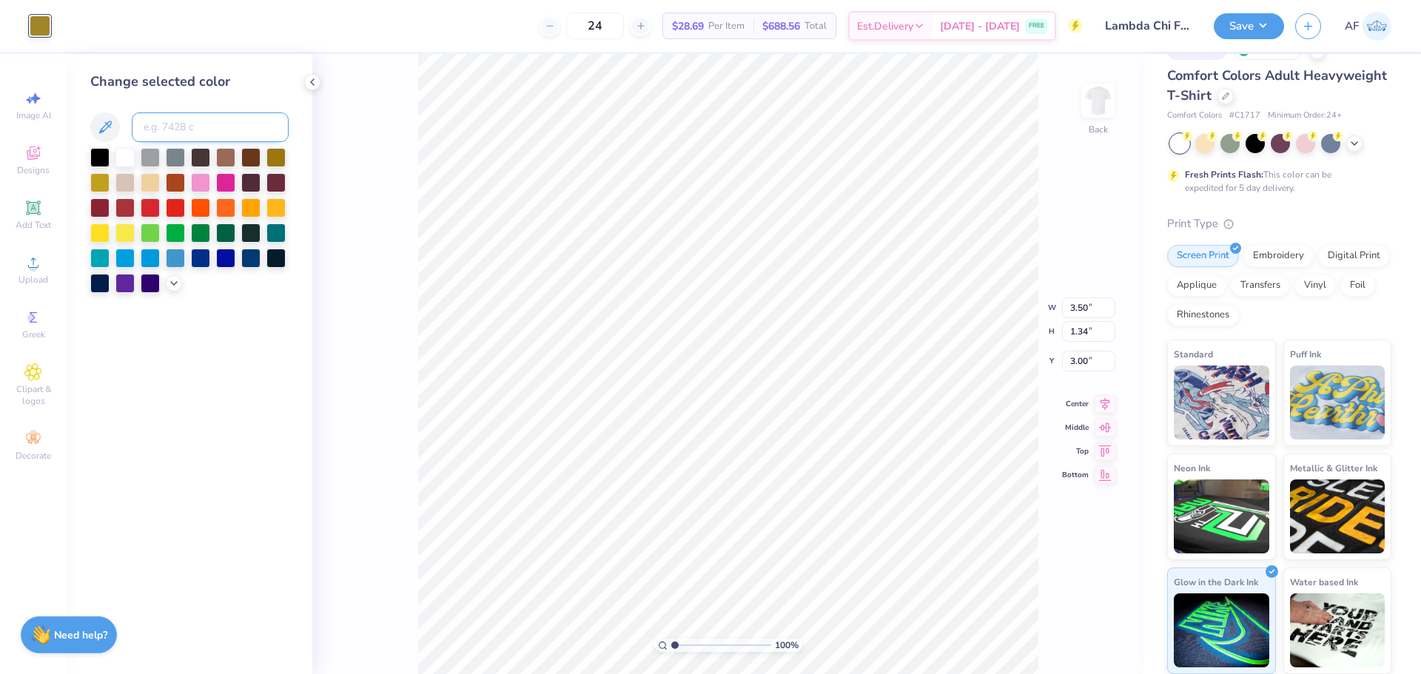
click at [171, 129] on input at bounding box center [210, 127] width 157 height 30
type input "7484"
click at [1088, 104] on img at bounding box center [1097, 100] width 59 height 59
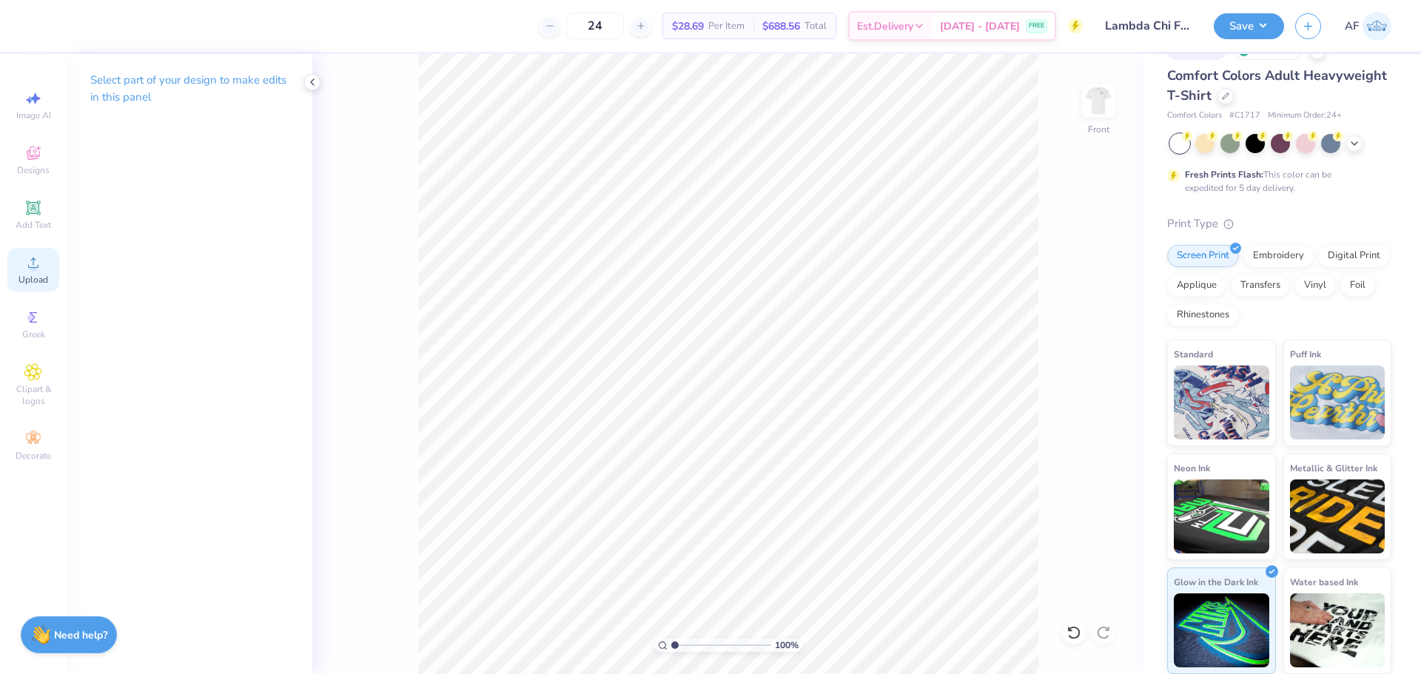
click at [38, 269] on icon at bounding box center [33, 263] width 18 height 18
click at [1081, 294] on input "14.53" at bounding box center [1088, 296] width 53 height 21
click at [1077, 351] on input "6.43" at bounding box center [1088, 349] width 53 height 21
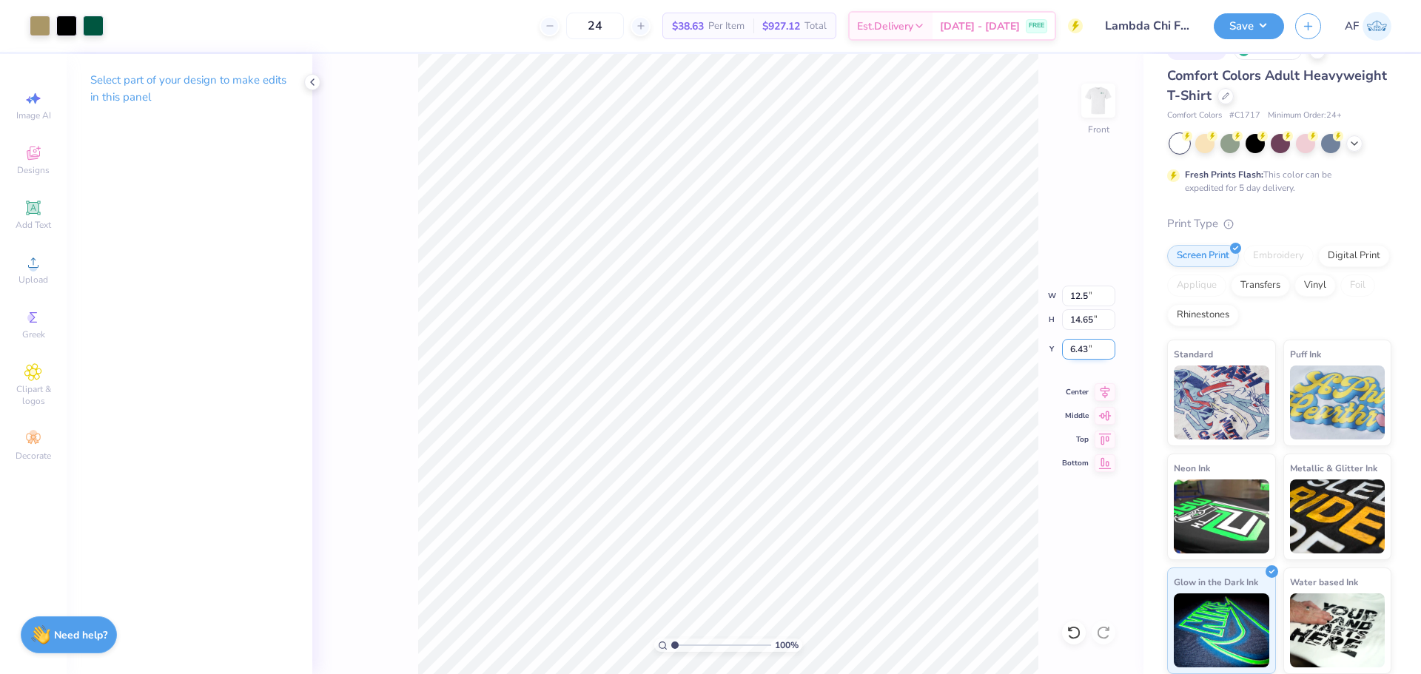
click at [1076, 351] on input "6.43" at bounding box center [1088, 349] width 53 height 21
type input "12.50"
type input "12.60"
click at [1077, 348] on input "7.45" at bounding box center [1088, 349] width 53 height 21
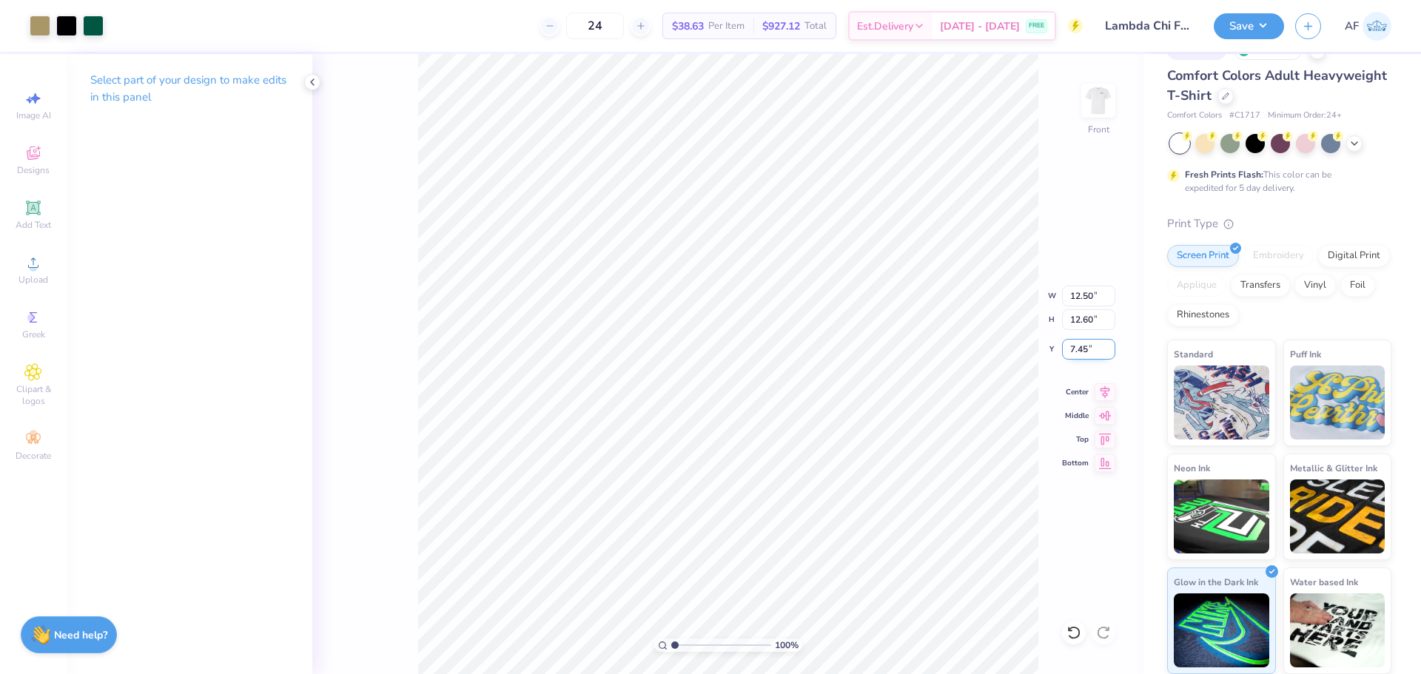
click at [1077, 348] on input "7.45" at bounding box center [1088, 349] width 53 height 21
type input "3.00"
click at [1100, 396] on icon at bounding box center [1104, 390] width 21 height 18
click at [1268, 33] on button "Save" at bounding box center [1248, 24] width 70 height 26
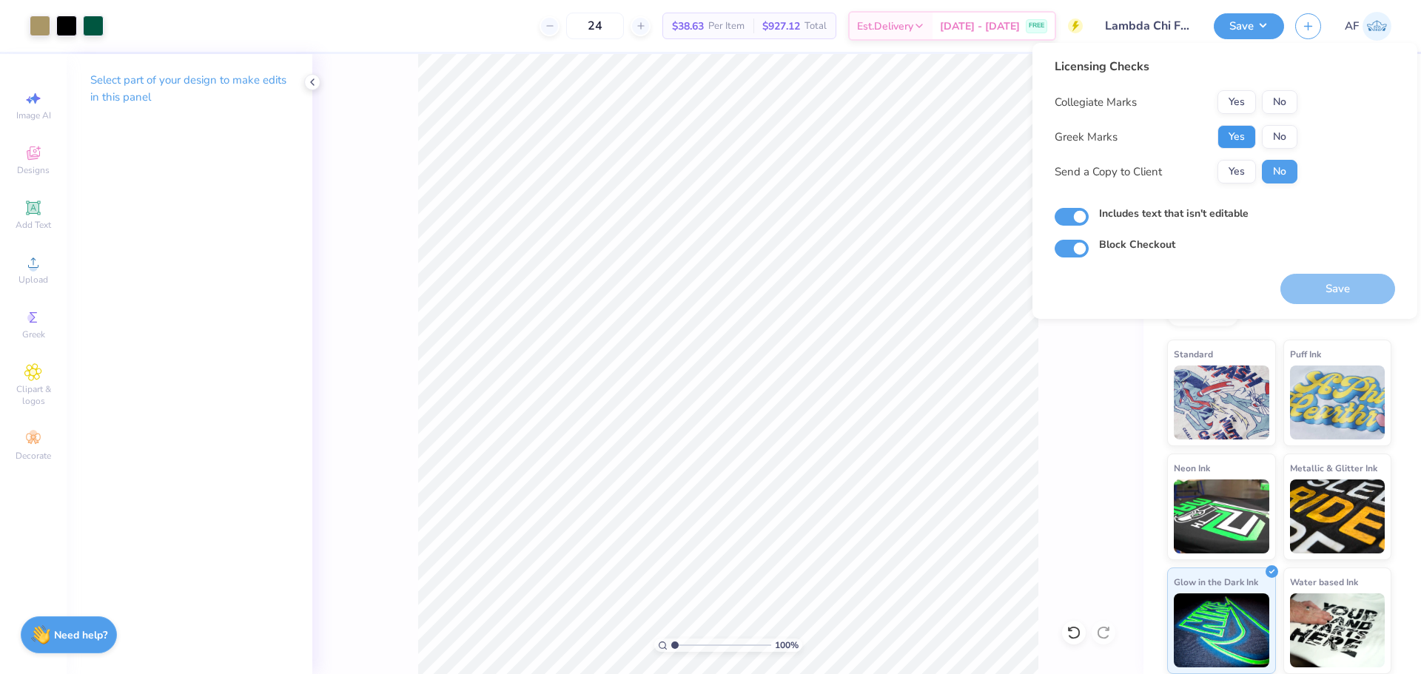
click at [1235, 132] on button "Yes" at bounding box center [1236, 137] width 38 height 24
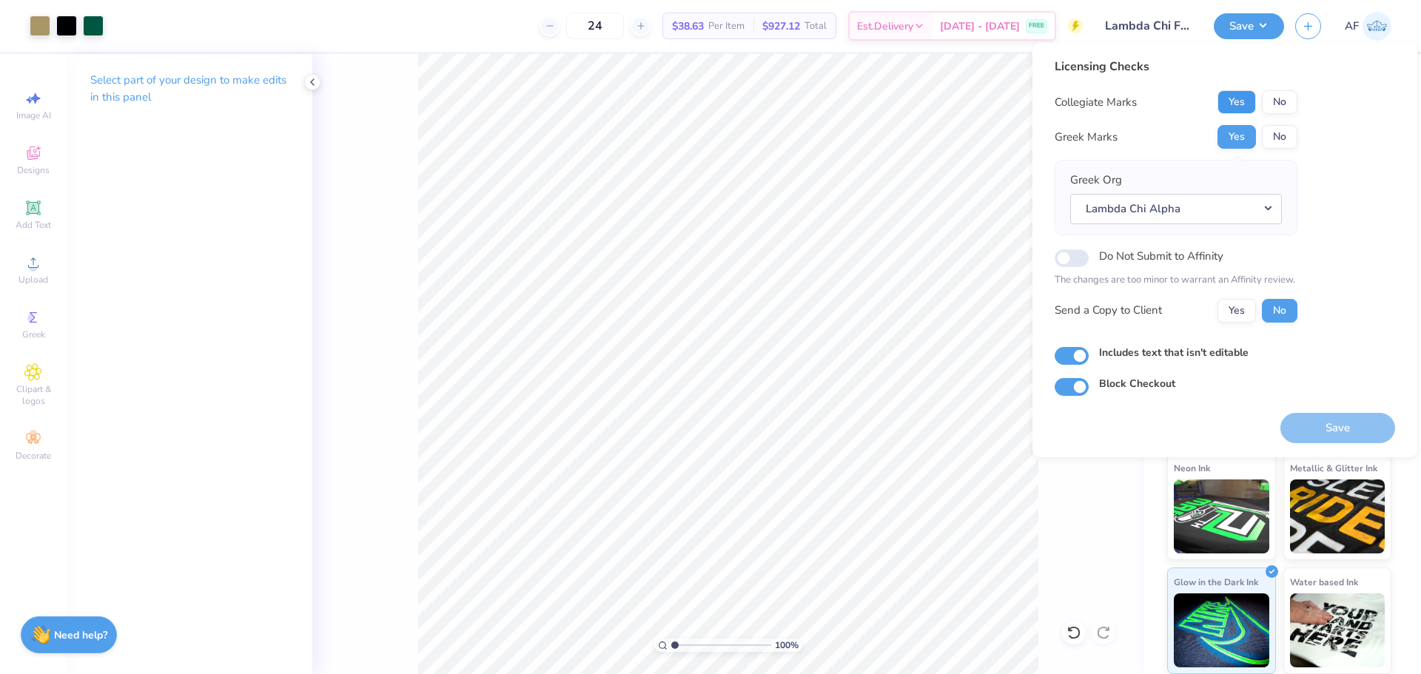
click at [1232, 103] on button "Yes" at bounding box center [1236, 102] width 38 height 24
click at [1240, 312] on button "Yes" at bounding box center [1236, 311] width 38 height 24
click at [798, 403] on body "Art colors 24 $38.63 Per Item $927.12 Total Est. Delivery Sep 9 - 12 FREE Desig…" at bounding box center [710, 337] width 1421 height 674
click at [1356, 437] on button "Save" at bounding box center [1337, 428] width 115 height 30
